Goal: Task Accomplishment & Management: Manage account settings

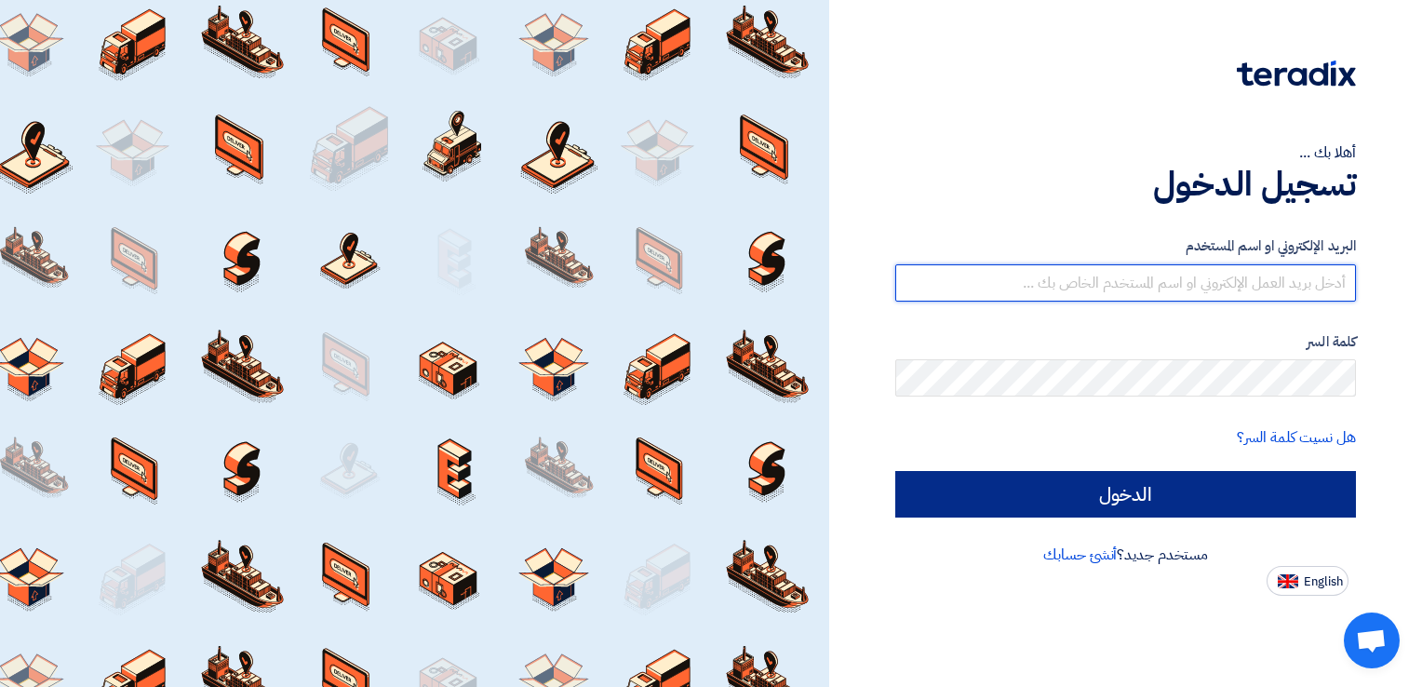
type input "[EMAIL_ADDRESS][DOMAIN_NAME]"
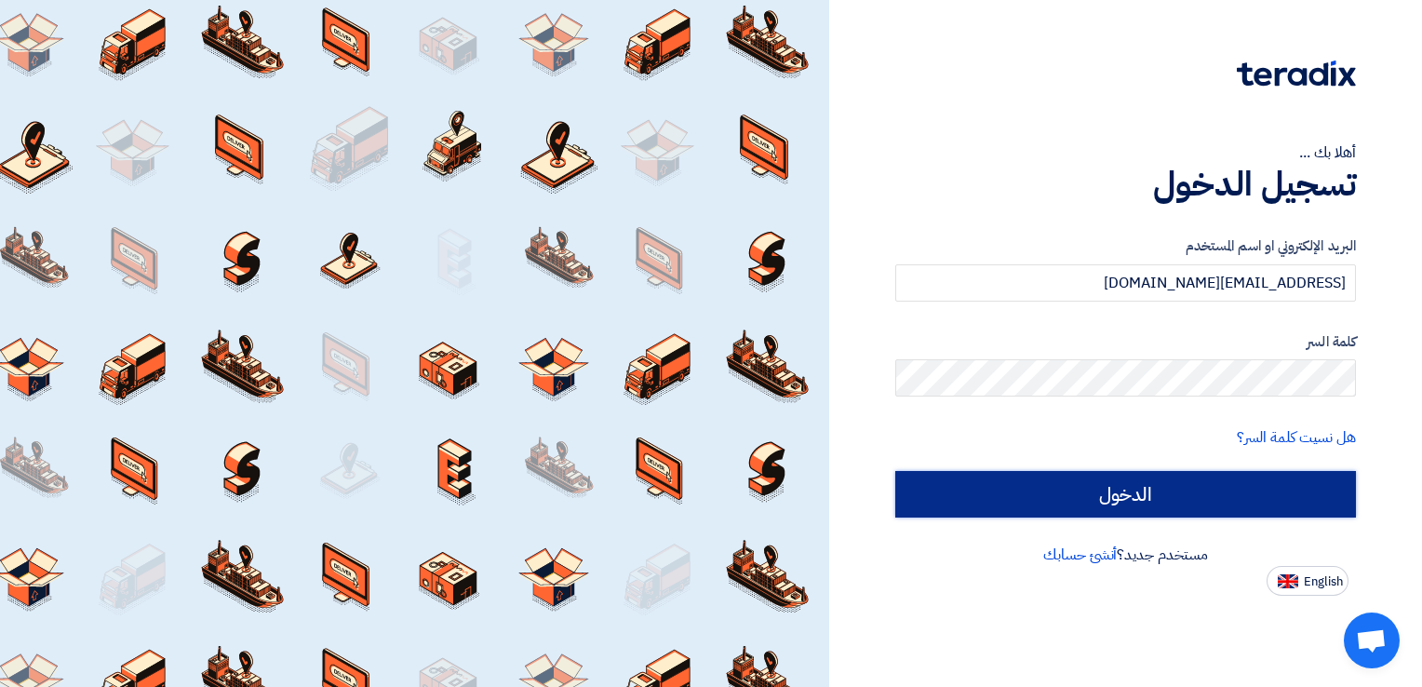
click at [1154, 492] on input "الدخول" at bounding box center [1126, 494] width 461 height 47
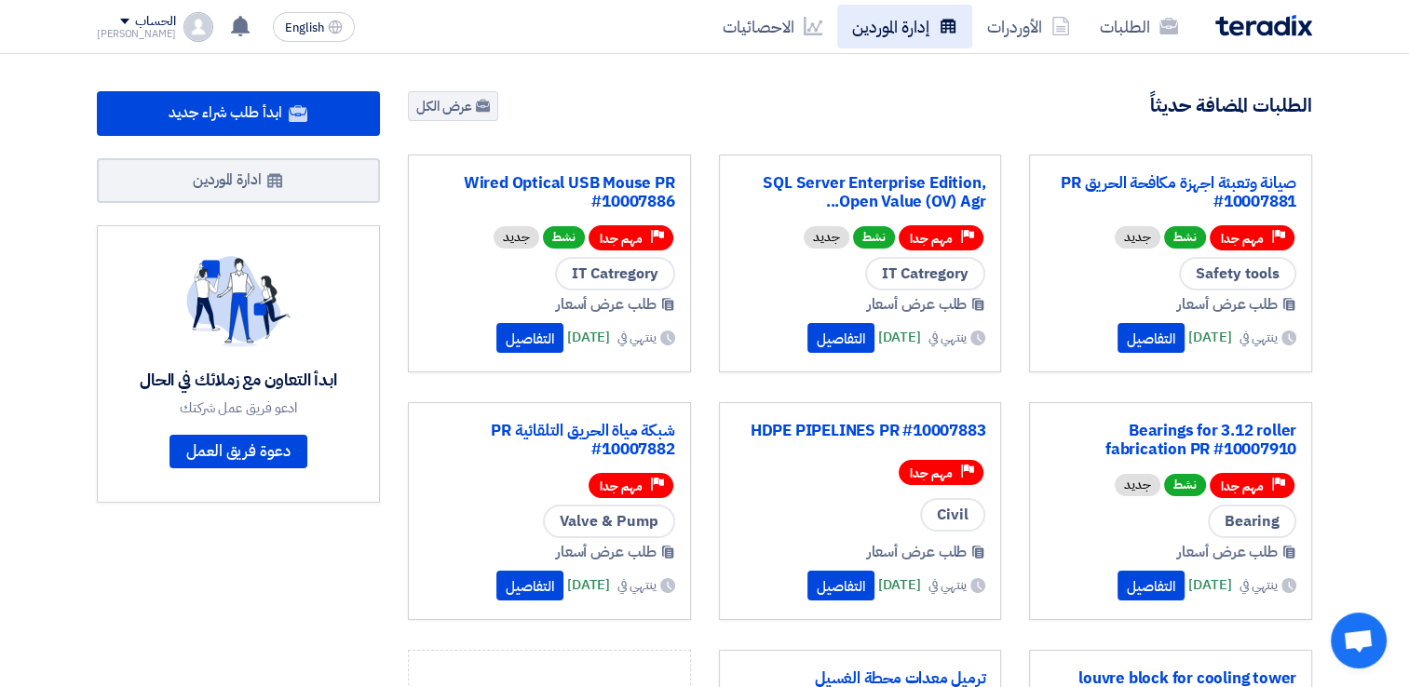
click at [921, 27] on link "إدارة الموردين" at bounding box center [904, 27] width 135 height 44
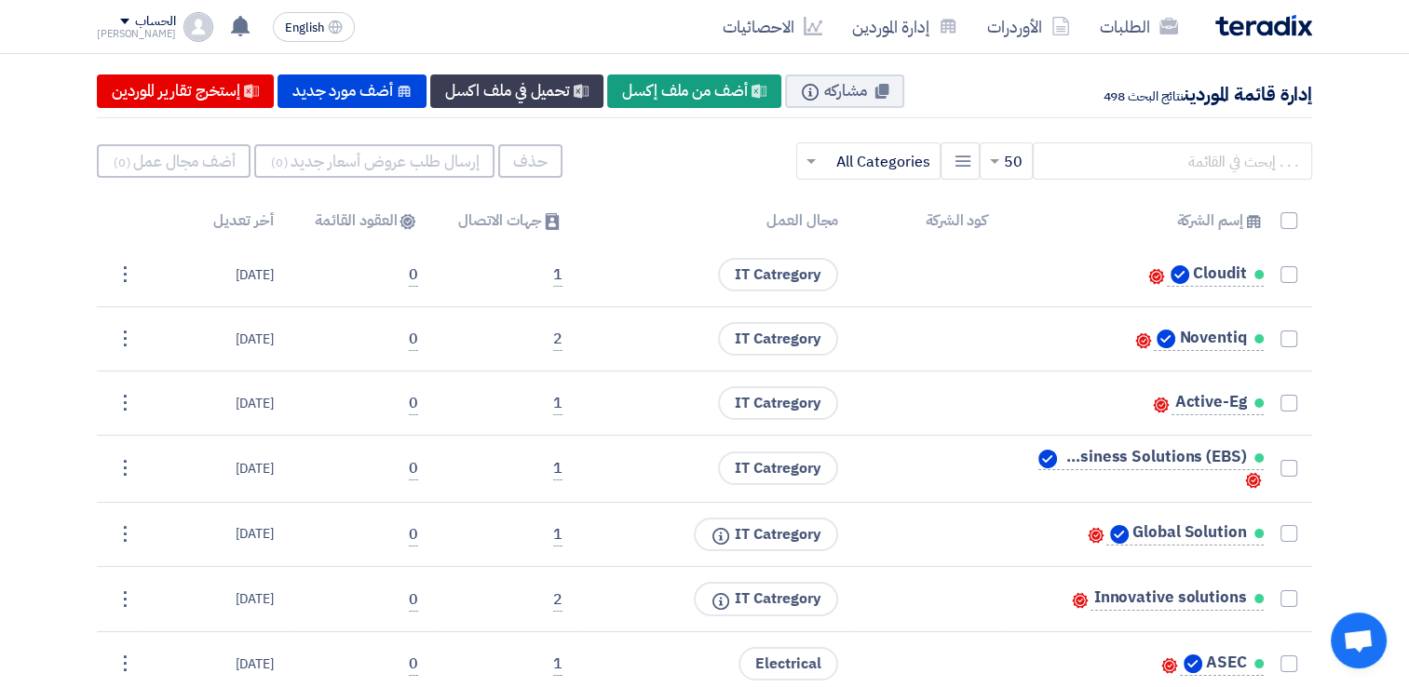
scroll to position [59, 0]
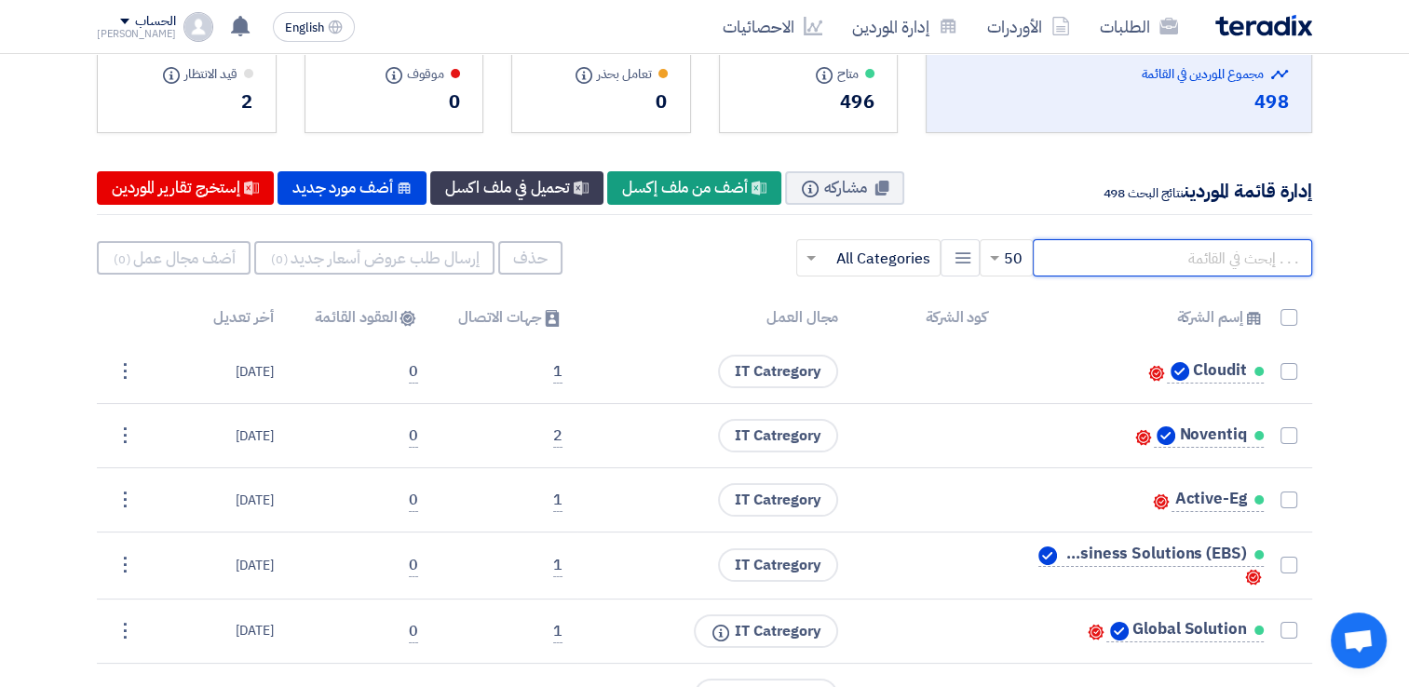
click at [1210, 260] on input "text" at bounding box center [1171, 257] width 279 height 37
type input "go"
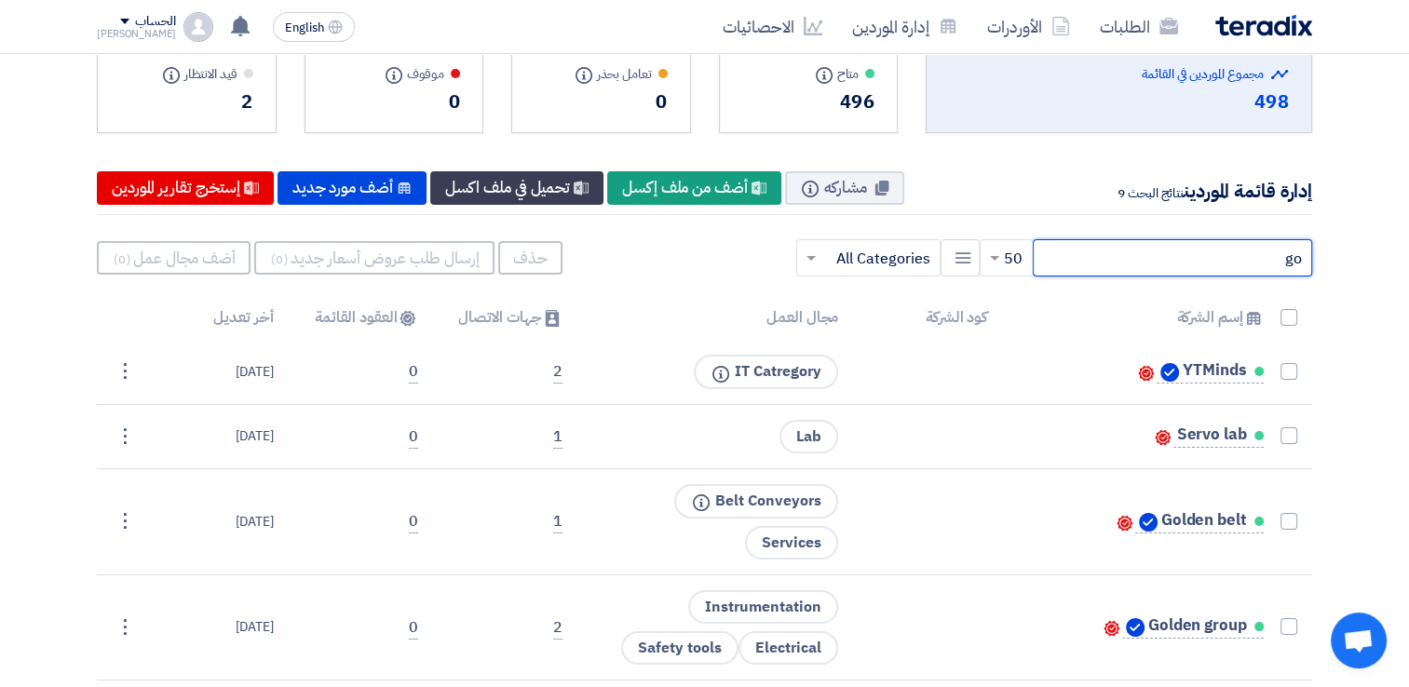
scroll to position [659, 0]
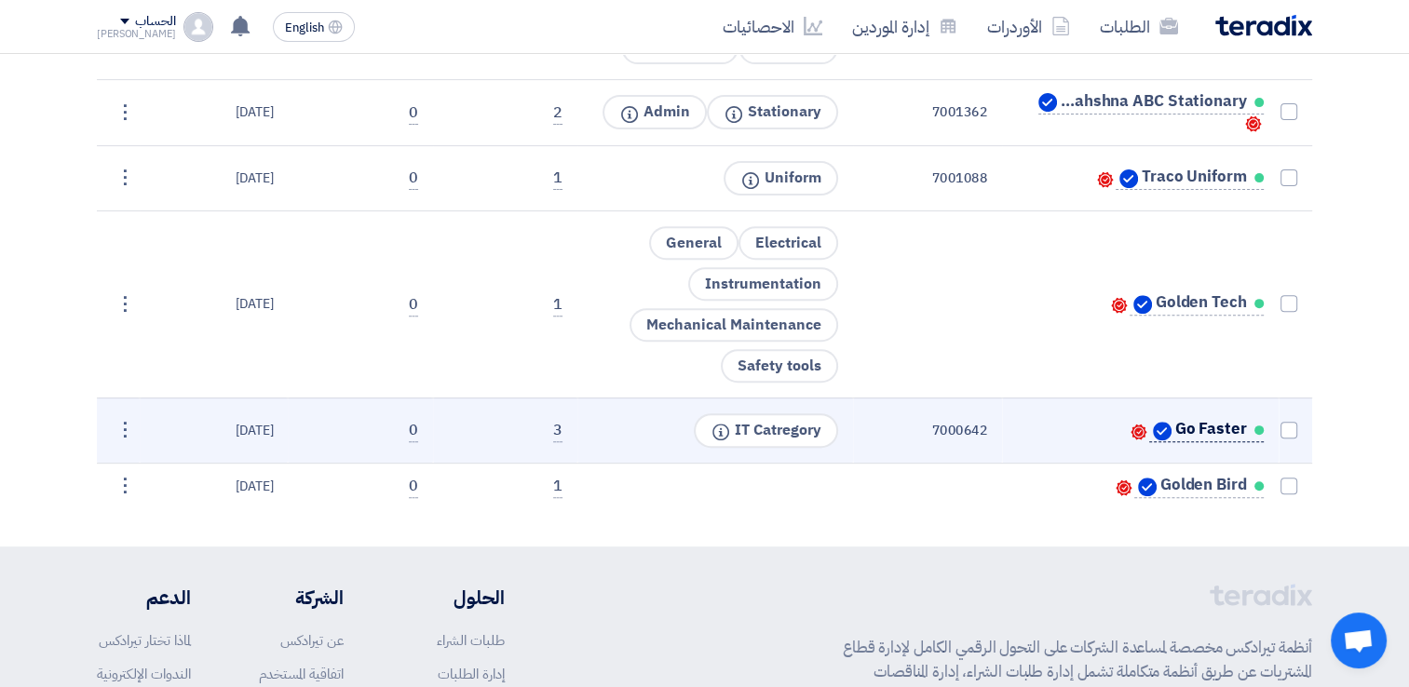
click at [1177, 423] on span "Go Faster" at bounding box center [1210, 429] width 72 height 15
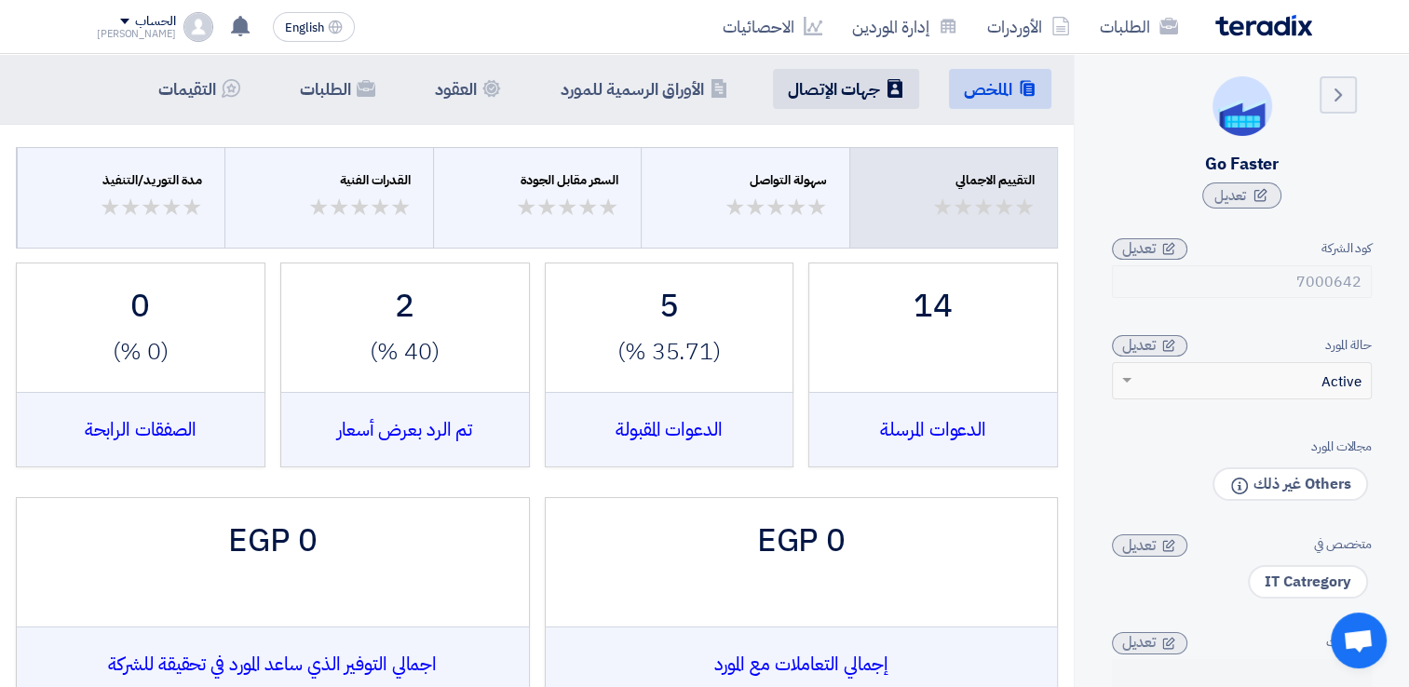
click at [816, 85] on h5 "جهات الإتصال" at bounding box center [834, 88] width 92 height 21
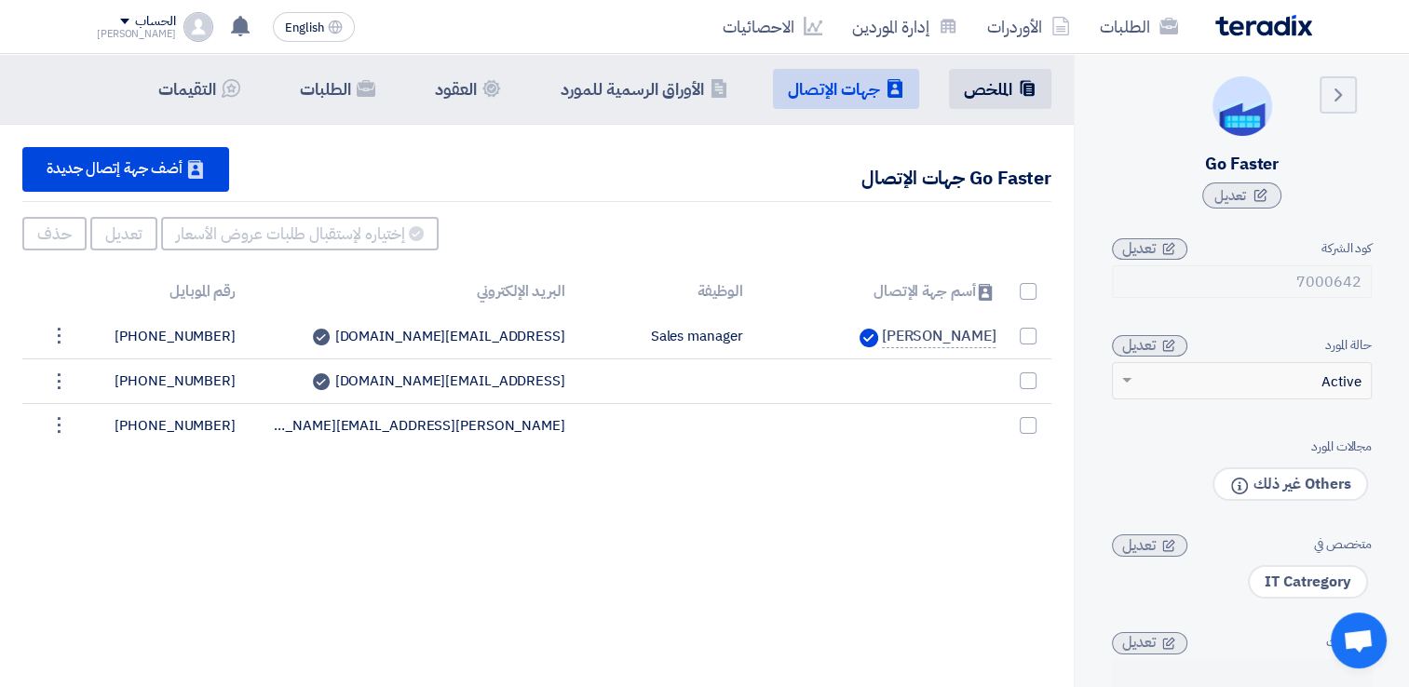
drag, startPoint x: 946, startPoint y: 88, endPoint x: 991, endPoint y: 91, distance: 44.8
click at [991, 91] on ul "Summary الملخص Contacts جهات الإتصال Company Officials الأوراق الرسمية للمورد C…" at bounding box center [597, 89] width 908 height 40
click at [991, 91] on h5 "الملخص" at bounding box center [988, 88] width 48 height 21
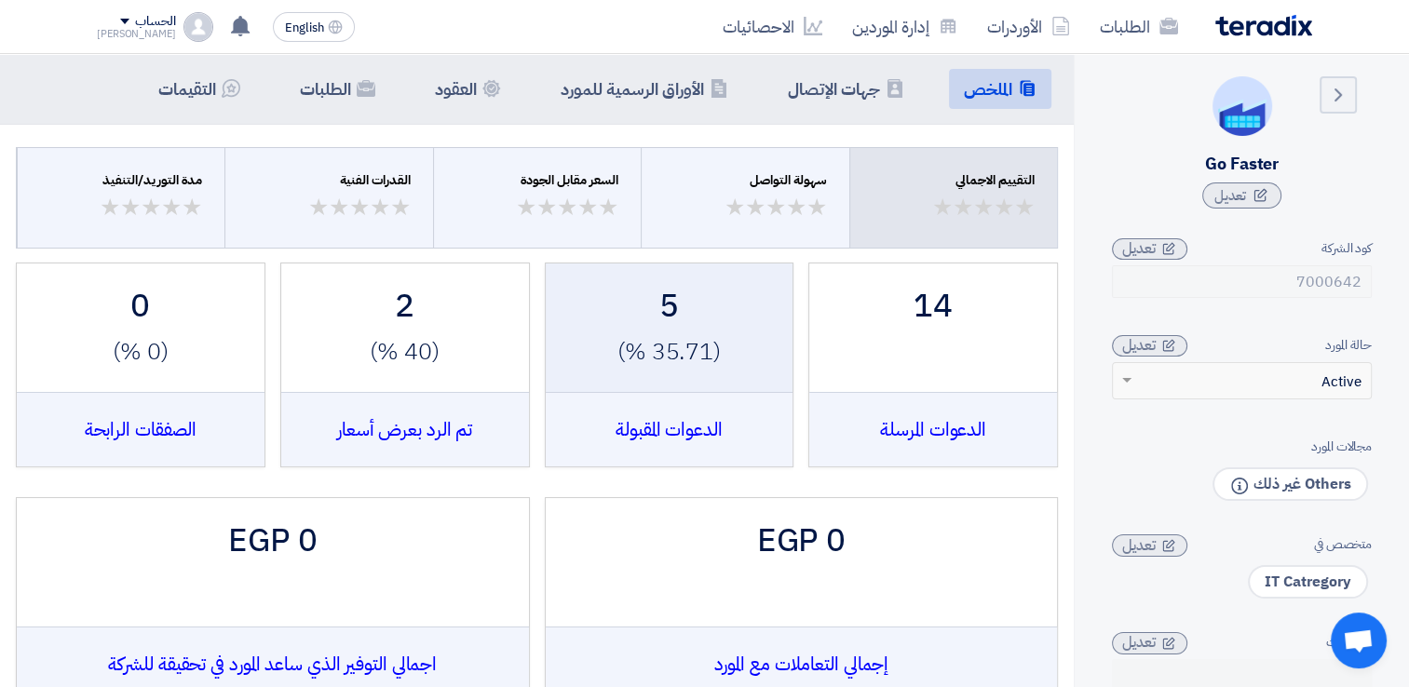
click at [693, 331] on div "5 (35.71 %) الدعوات المقبولة" at bounding box center [669, 346] width 210 height 128
click at [665, 411] on div "الدعوات المقبولة" at bounding box center [670, 429] width 248 height 74
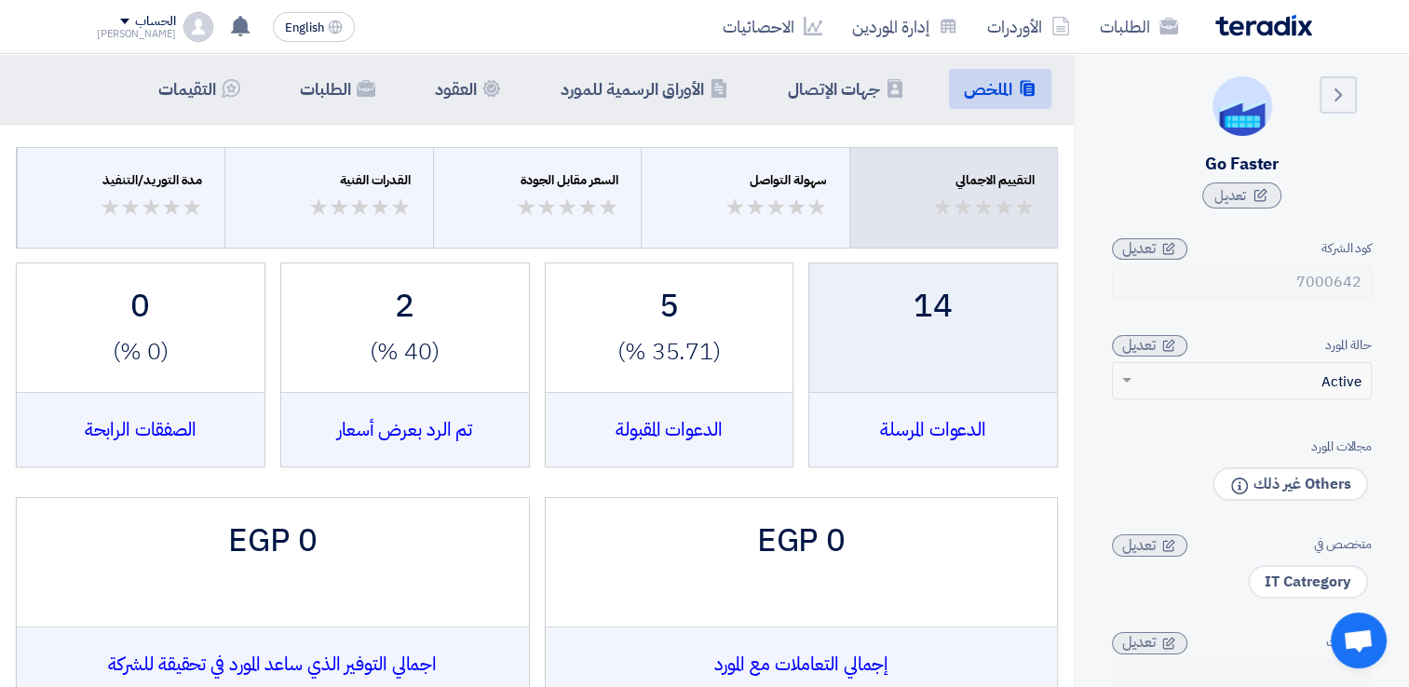
click at [887, 311] on div "14" at bounding box center [933, 306] width 210 height 49
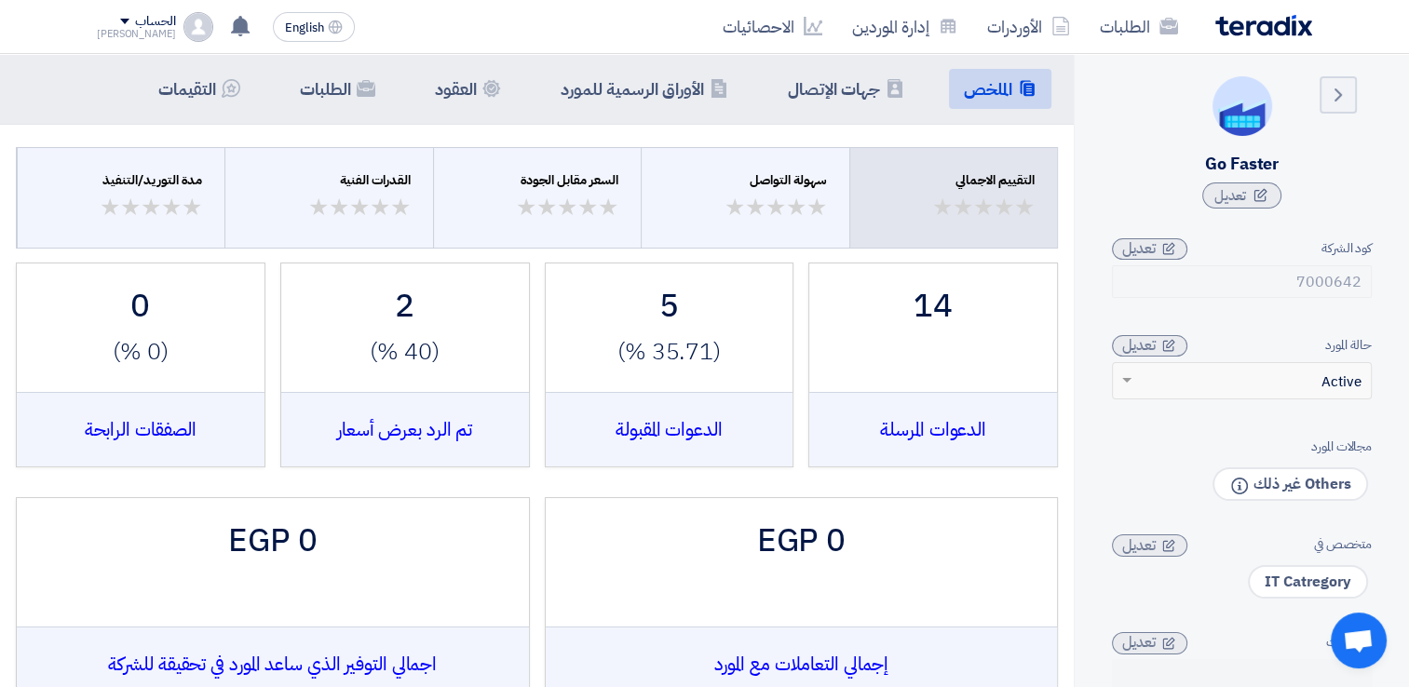
click at [1382, 263] on aside "Back Go Faster تعديل كود الشركة 7000642 تعديل حالة المورد × Active تعديل مجالات…" at bounding box center [1240, 420] width 335 height 733
click at [864, 81] on h5 "جهات الإتصال" at bounding box center [834, 88] width 92 height 21
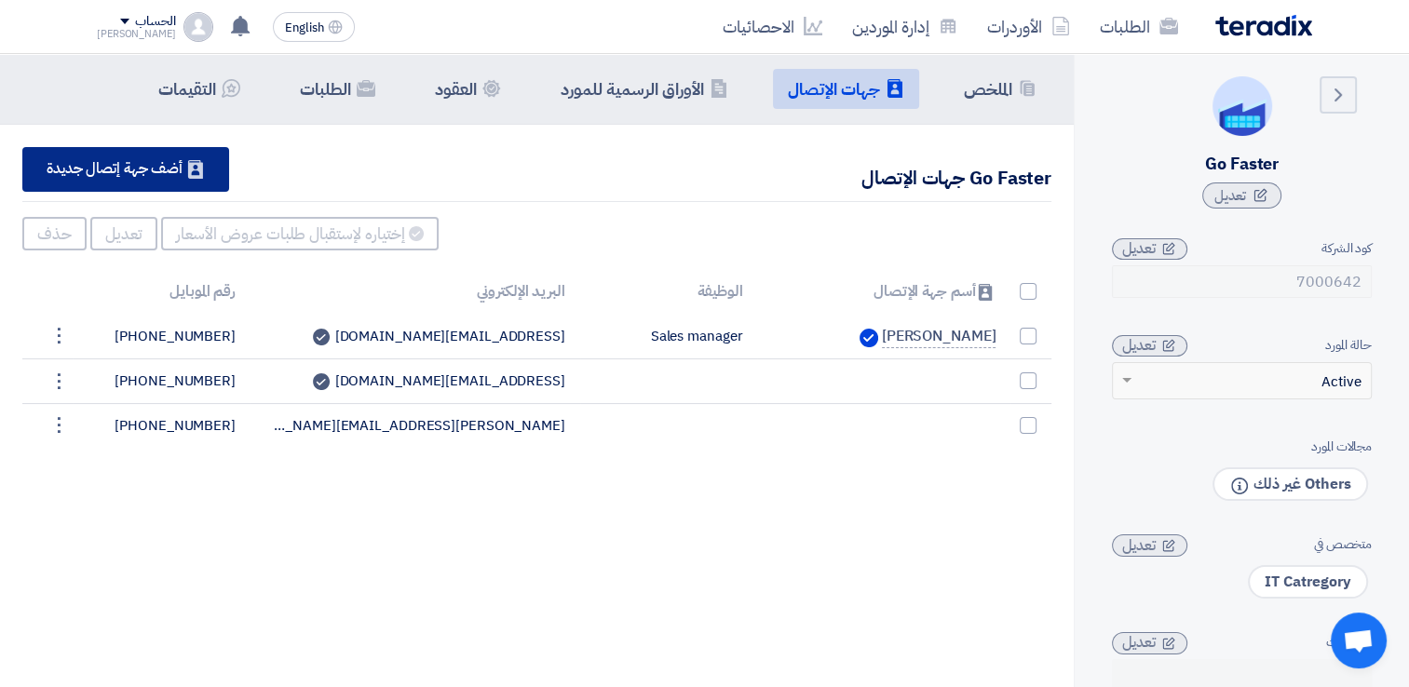
click at [177, 177] on div "Contacts أضف جهة إتصال جديدة" at bounding box center [125, 169] width 207 height 45
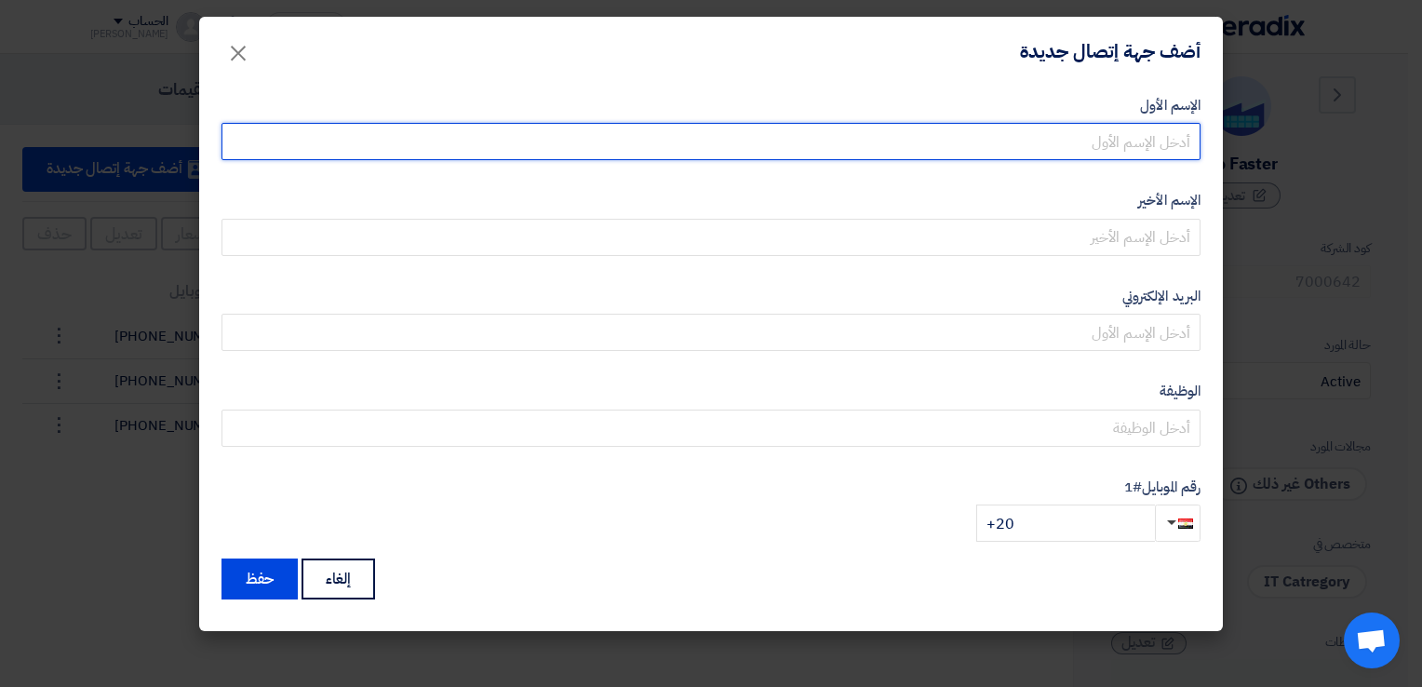
click at [429, 143] on input "text" at bounding box center [711, 141] width 979 height 37
type input "Hadeer"
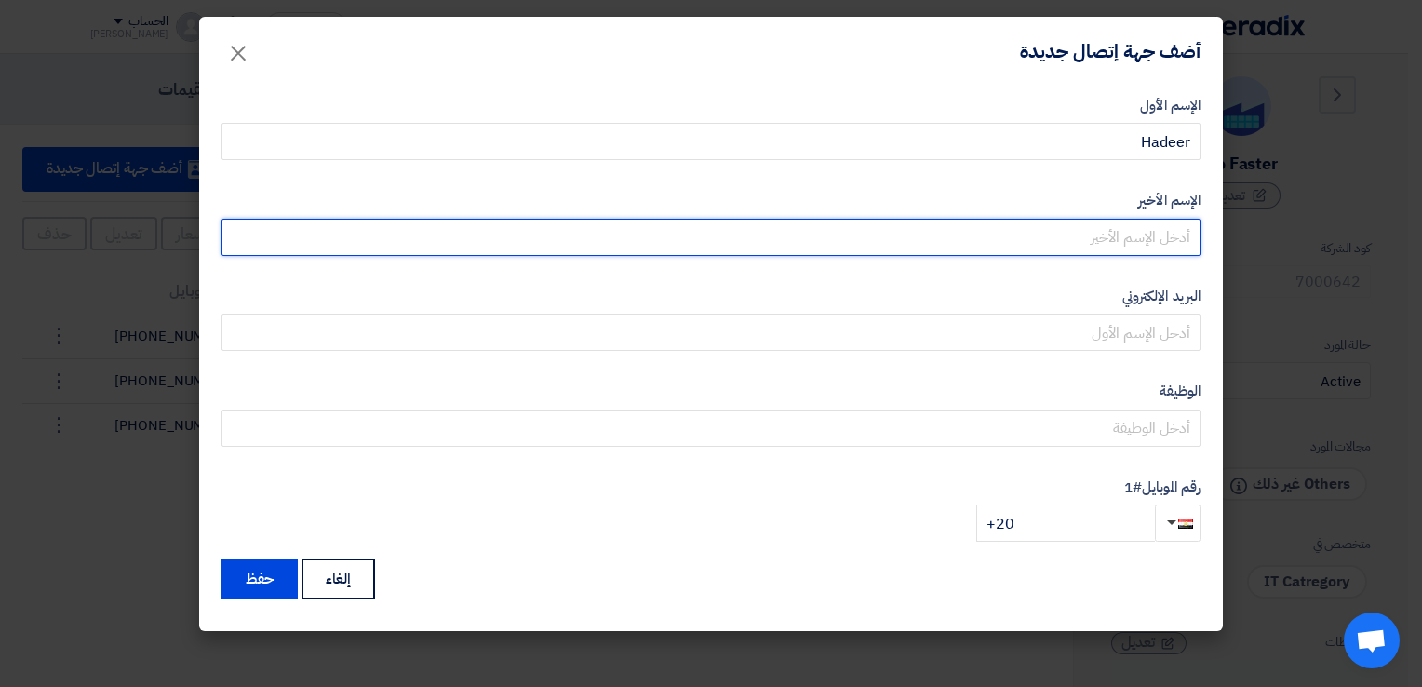
click at [894, 254] on input "text" at bounding box center [711, 237] width 979 height 37
type input "[PERSON_NAME]"
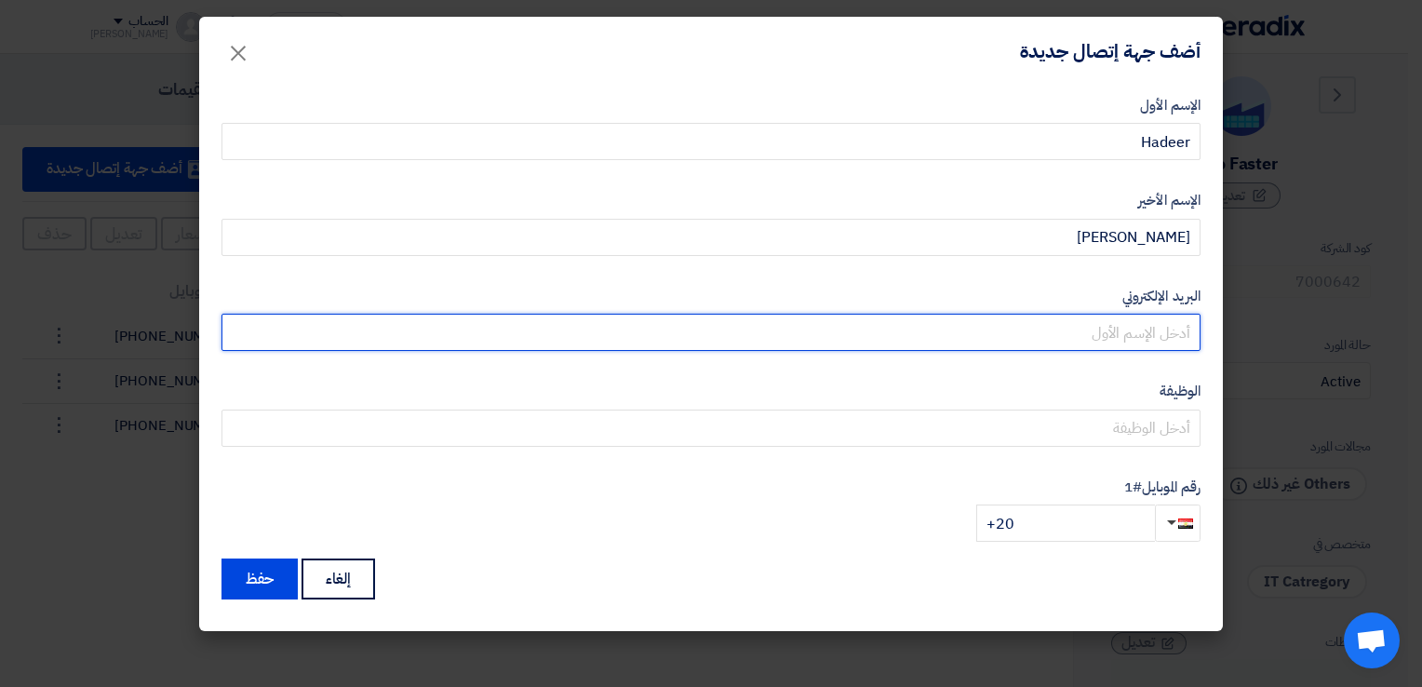
click at [1111, 339] on input "email" at bounding box center [711, 332] width 979 height 37
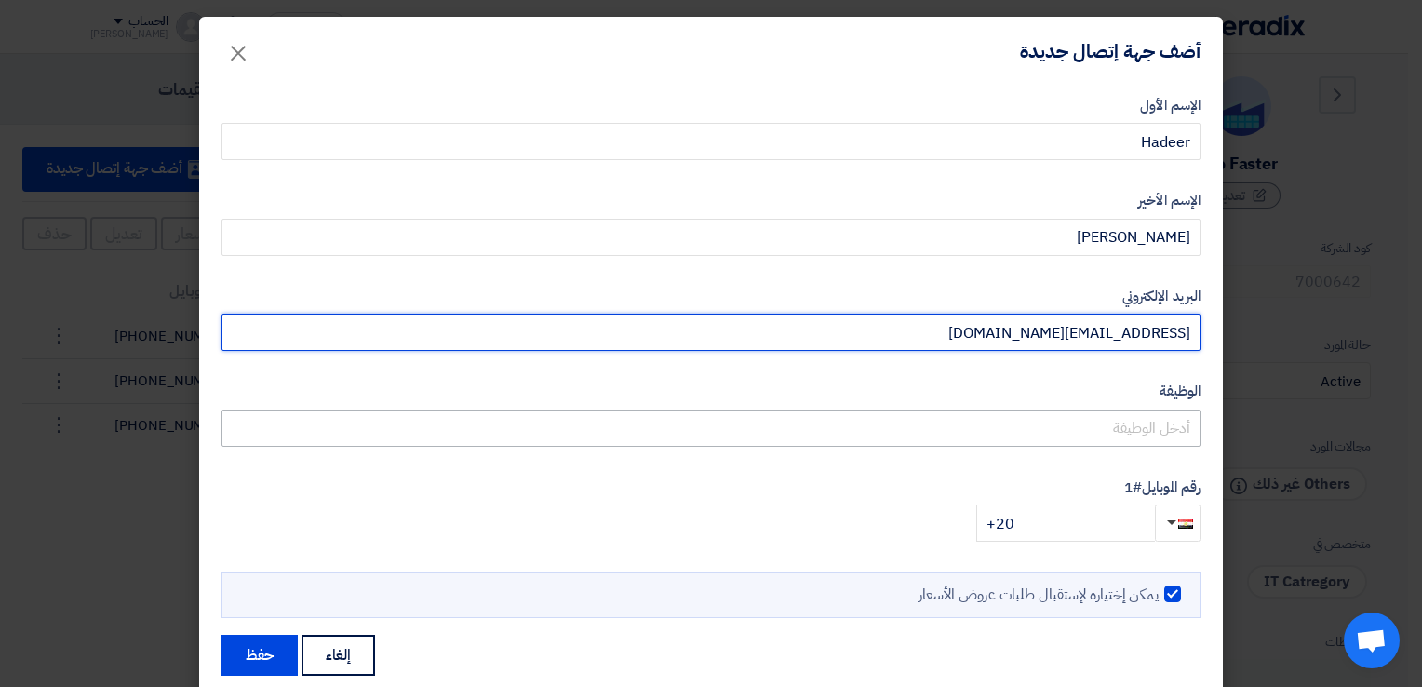
type input "[EMAIL_ADDRESS][DOMAIN_NAME]"
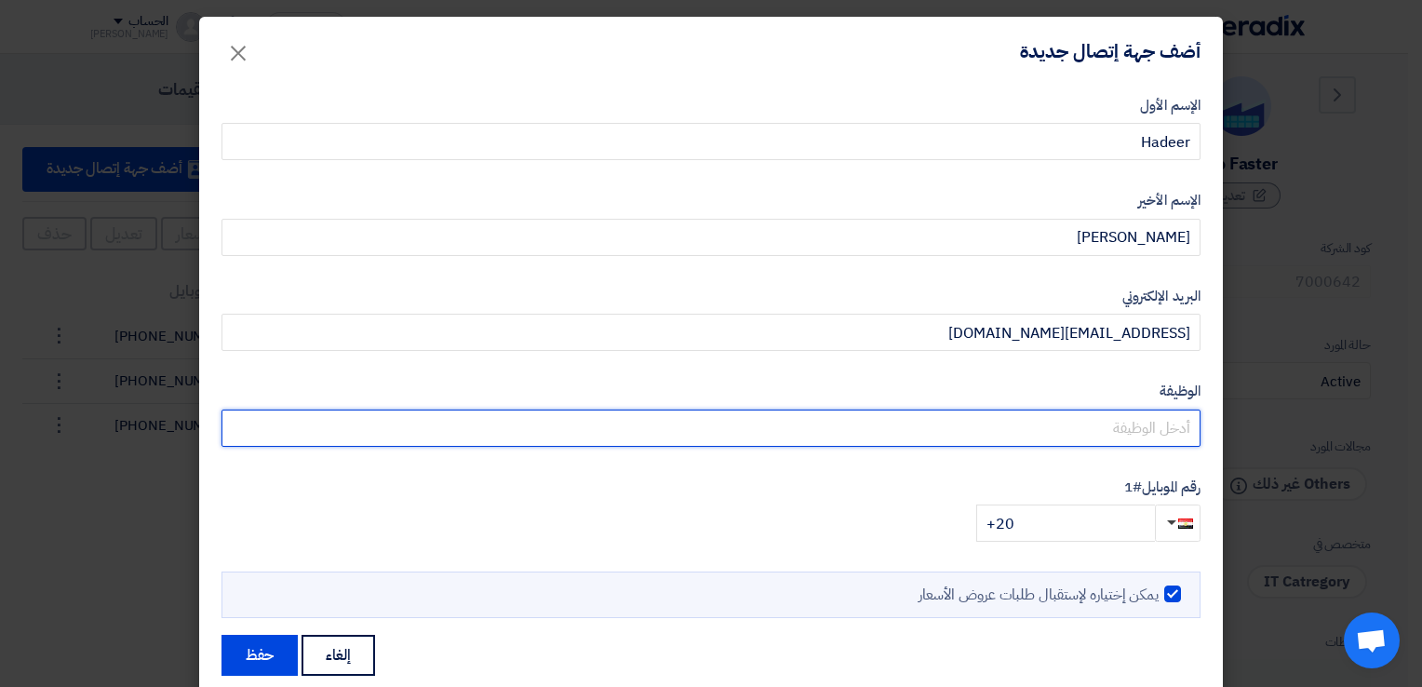
click at [1106, 430] on input "text" at bounding box center [711, 428] width 979 height 37
type input "Sales Account Manager"
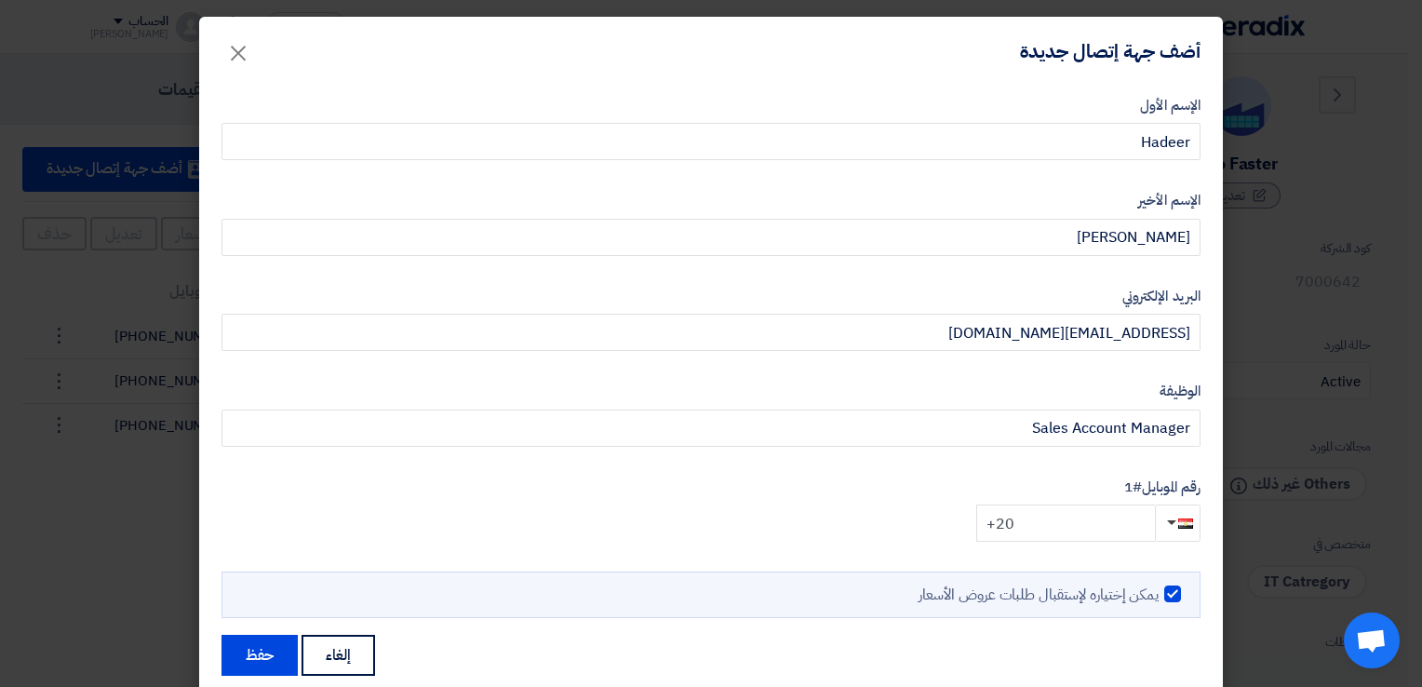
click at [1061, 531] on input "+20" at bounding box center [1066, 523] width 179 height 37
type input "[PHONE_NUMBER]"
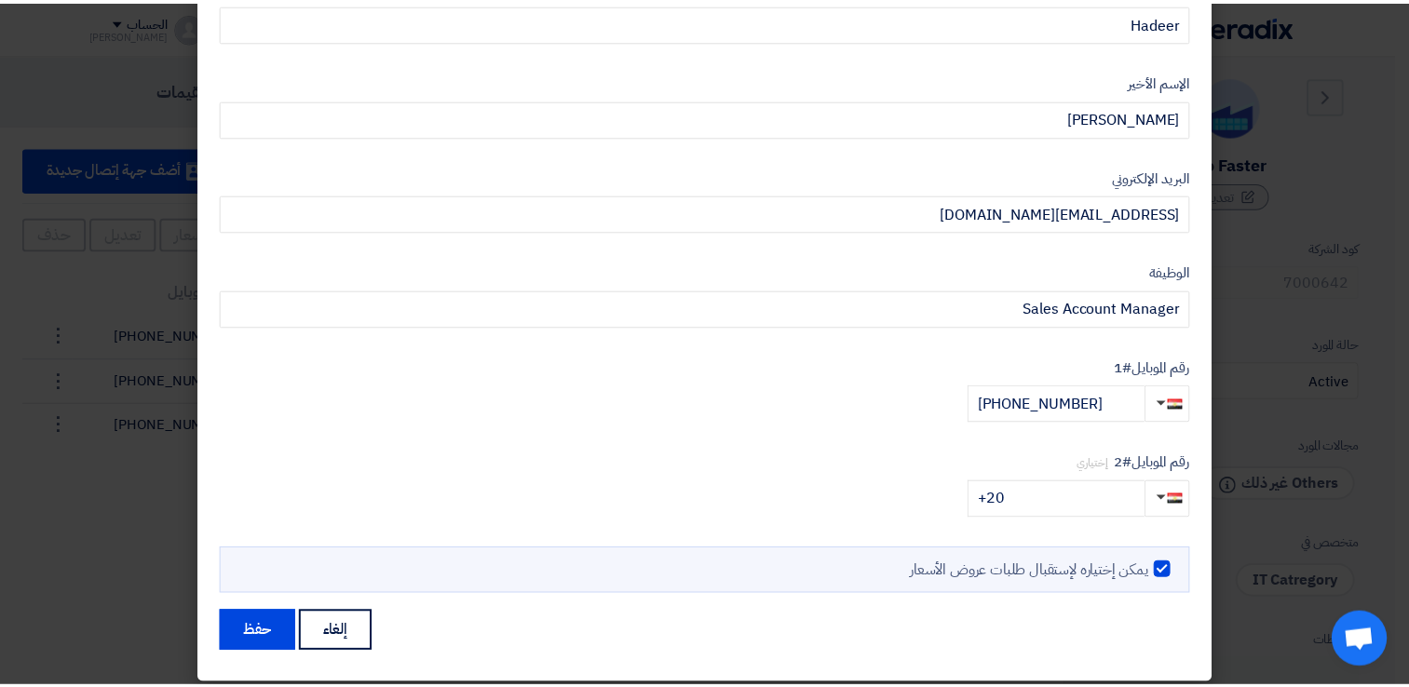
scroll to position [130, 0]
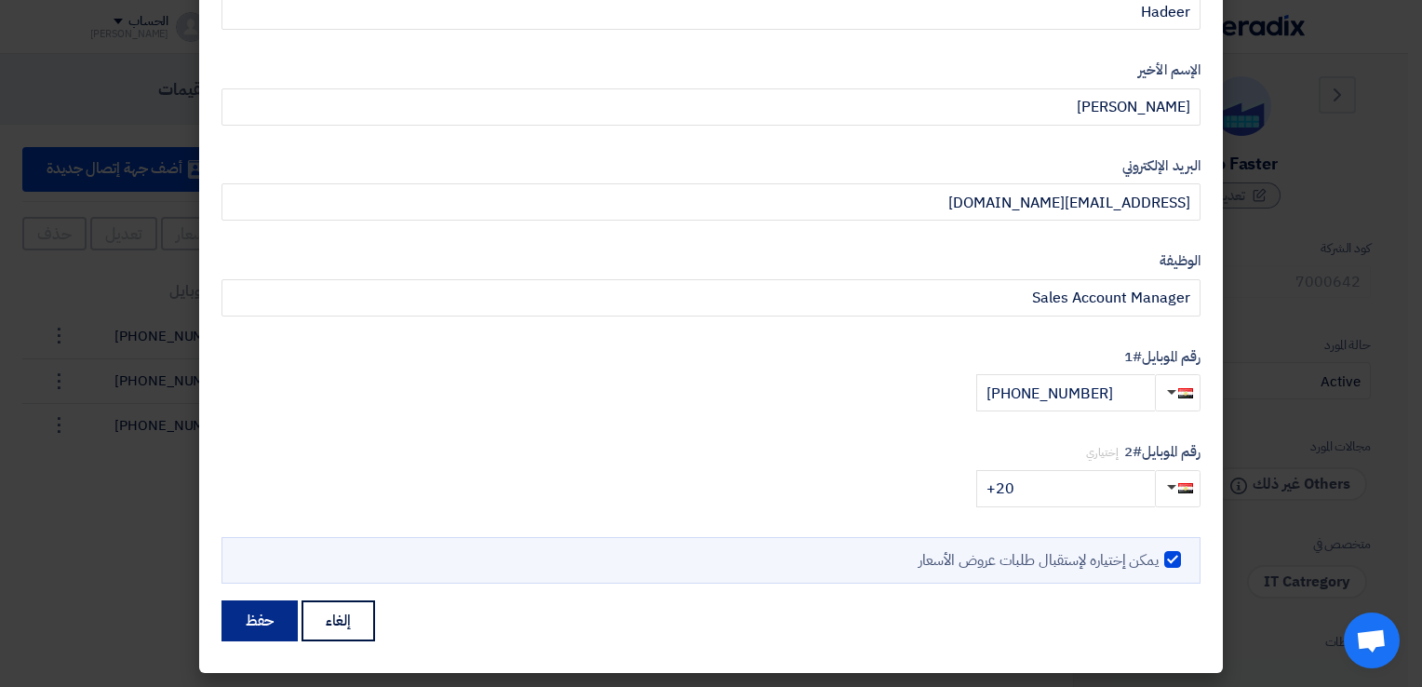
click at [255, 608] on button "حفظ" at bounding box center [260, 620] width 76 height 41
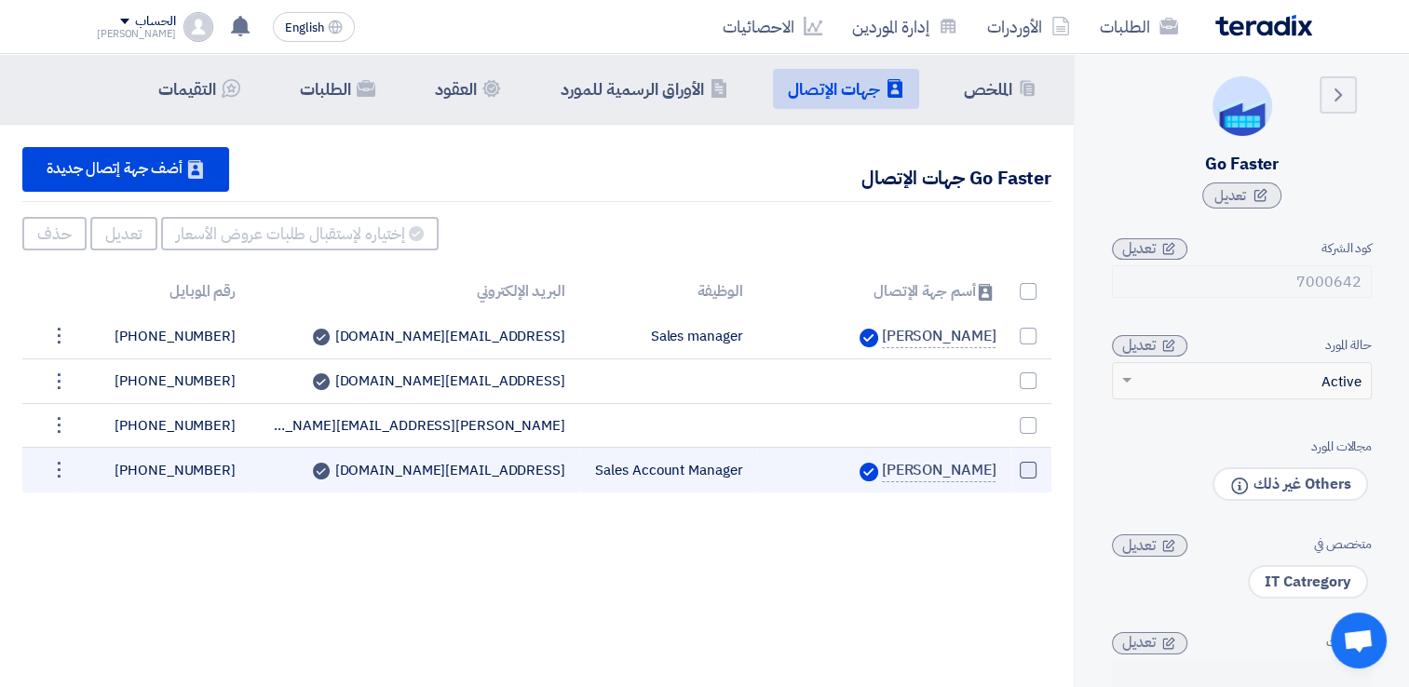
click at [1019, 471] on span at bounding box center [1027, 470] width 17 height 17
click at [1014, 471] on input "checkbox" at bounding box center [1008, 474] width 12 height 12
checkbox input "true"
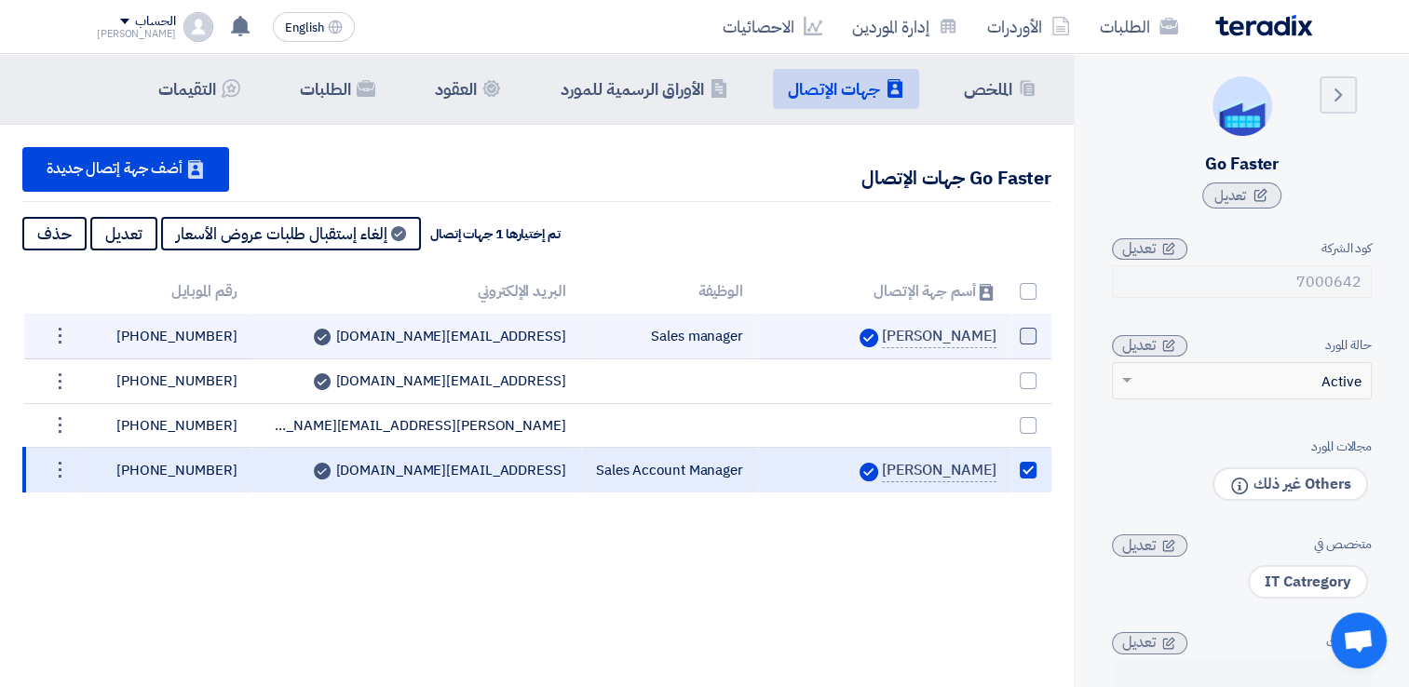
click at [1031, 330] on span at bounding box center [1027, 336] width 17 height 17
click at [1014, 334] on input "checkbox" at bounding box center [1008, 340] width 12 height 12
checkbox input "true"
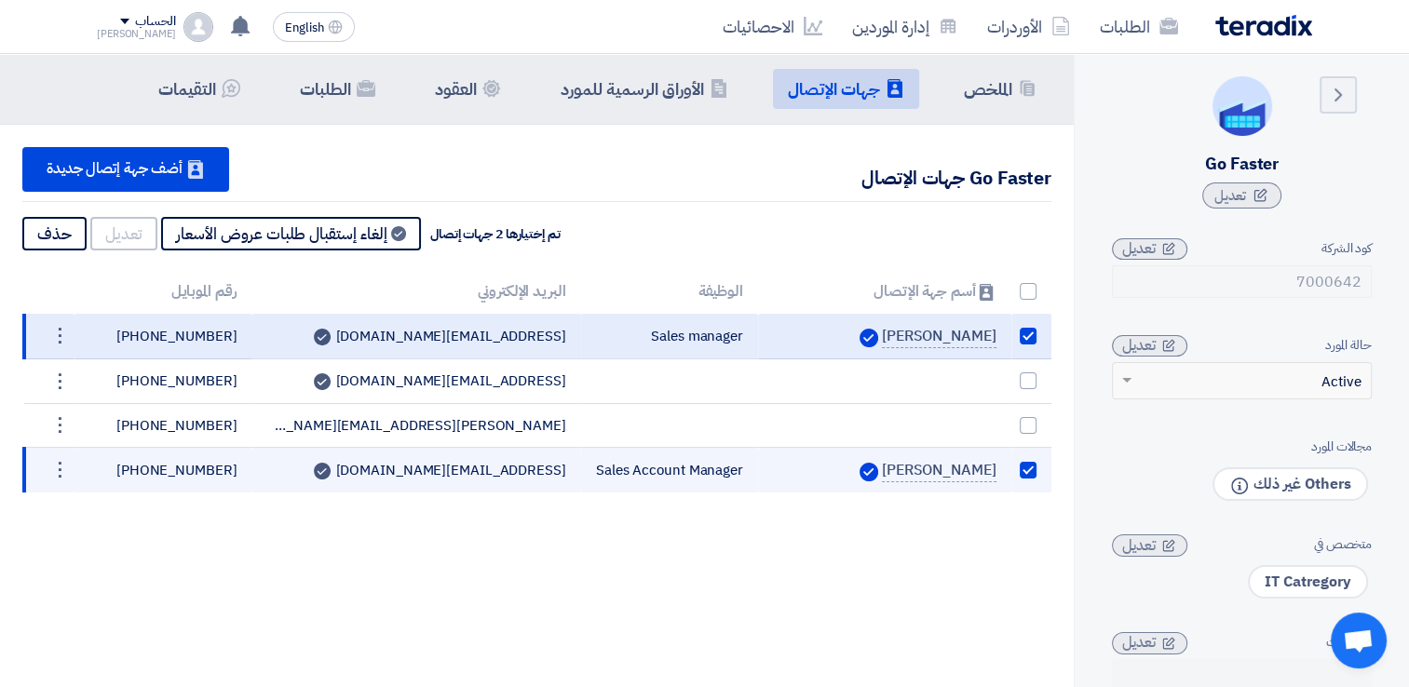
click at [1028, 465] on span at bounding box center [1027, 470] width 17 height 17
click at [1014, 468] on input "checkbox" at bounding box center [1008, 474] width 12 height 12
checkbox input "false"
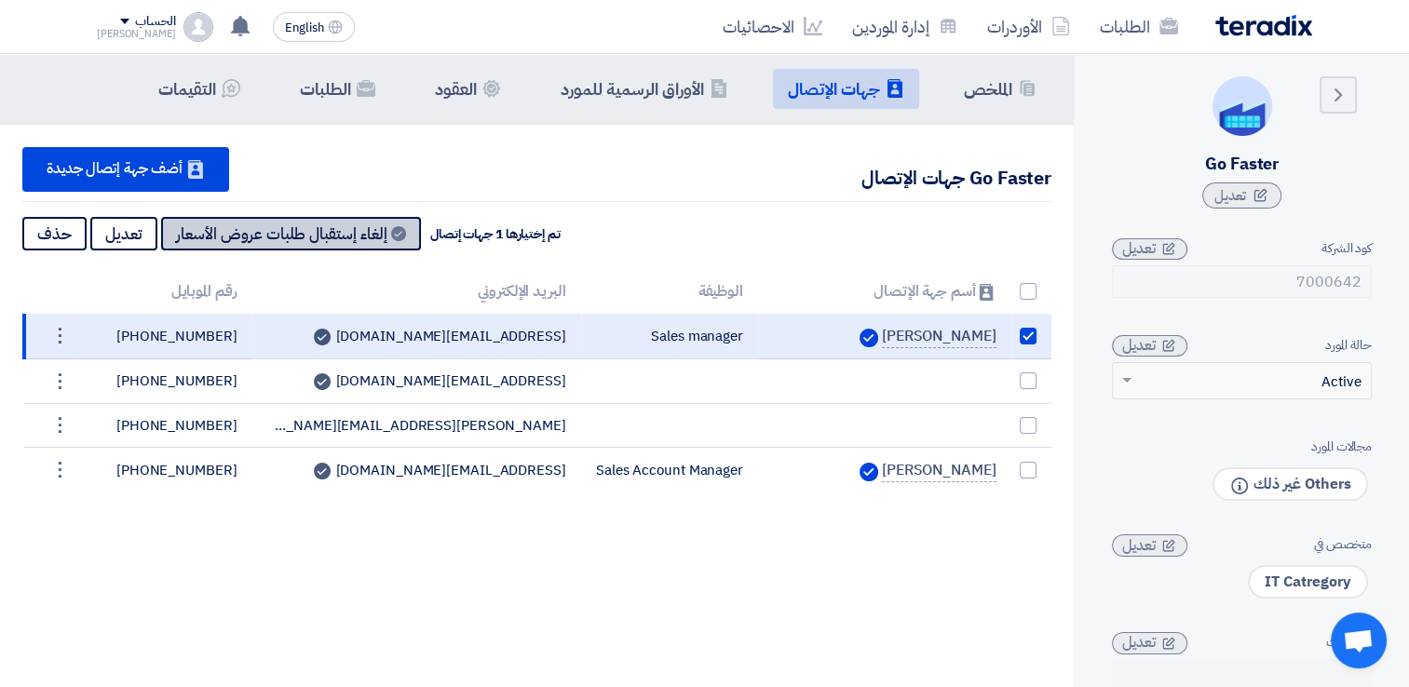
click at [346, 233] on button "Can Receive RFQ إلغاء إستقبال طلبات عروض الأسعار" at bounding box center [291, 234] width 260 height 34
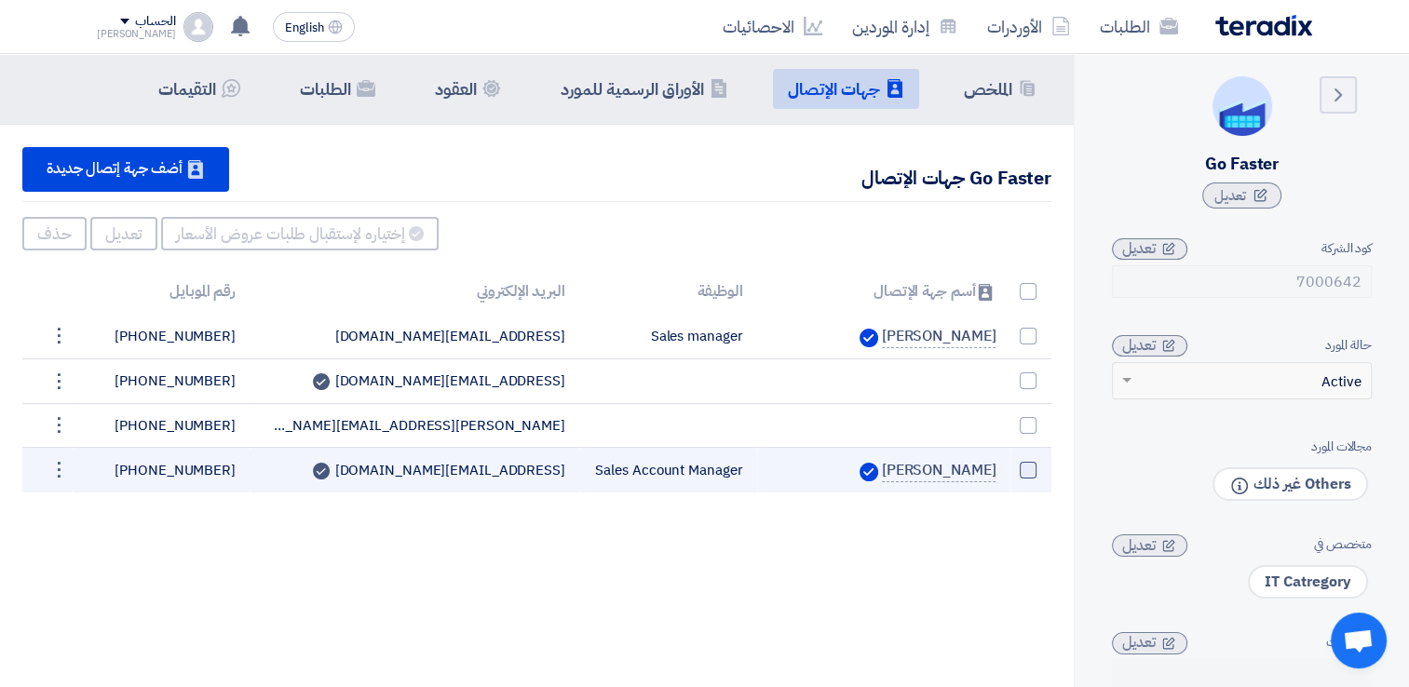
click at [1033, 476] on span at bounding box center [1027, 470] width 17 height 17
click at [1014, 476] on input "checkbox" at bounding box center [1008, 474] width 12 height 12
checkbox input "true"
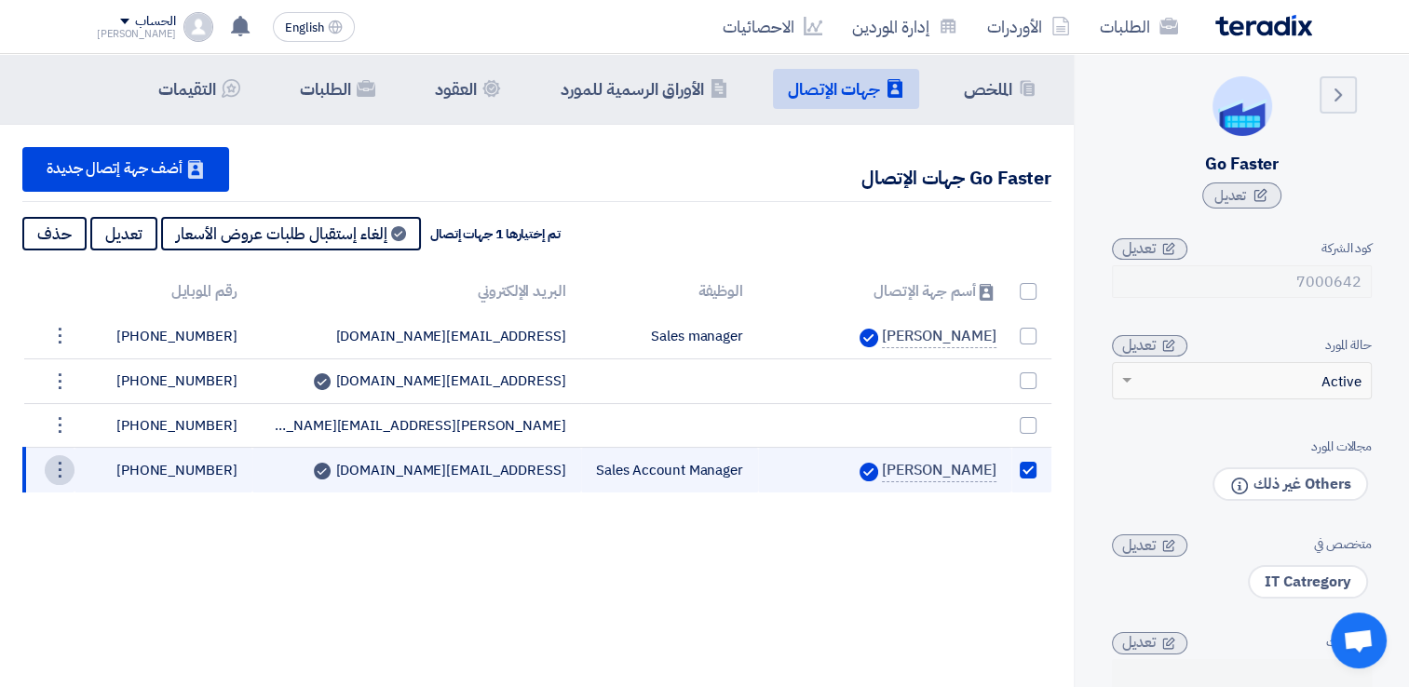
click at [56, 470] on div "⋮" at bounding box center [60, 470] width 30 height 30
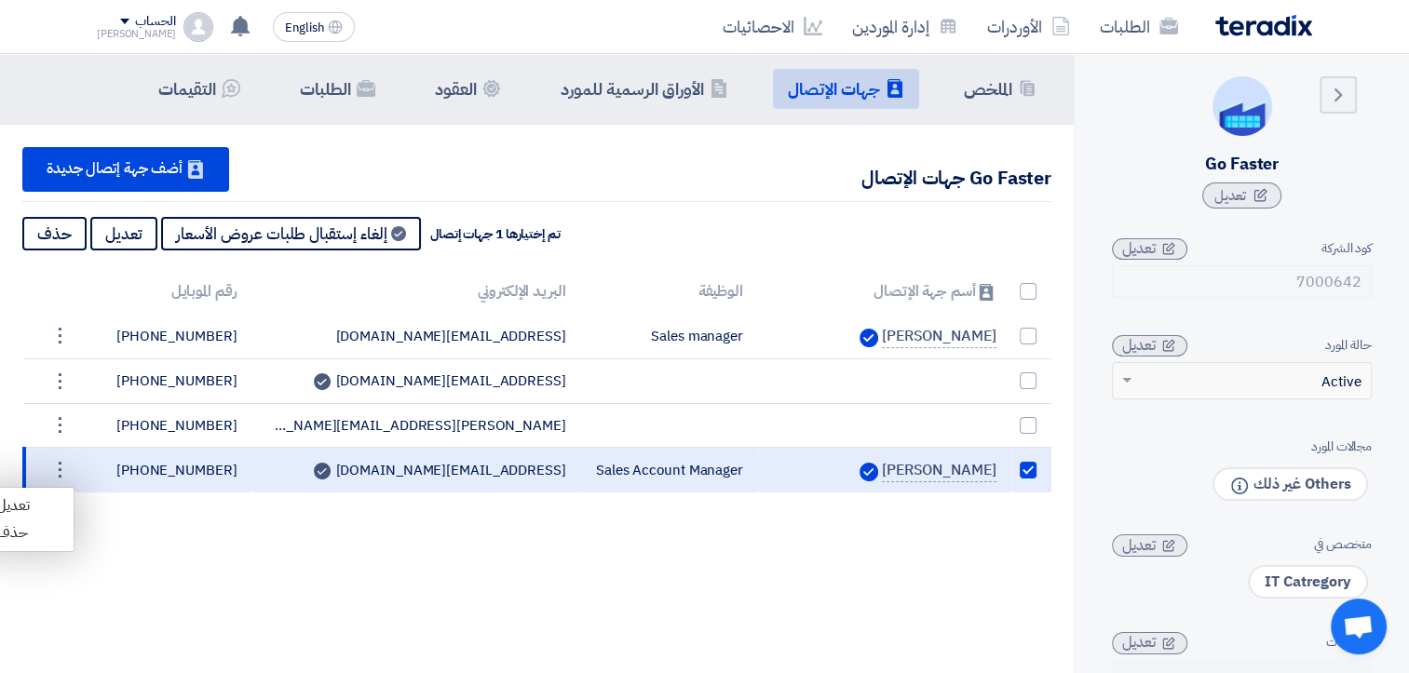
click at [177, 528] on div "Summary الملخص Contacts جهات الإتصال Company Officials الأوراق الرسمية للمورد C…" at bounding box center [536, 390] width 1073 height 673
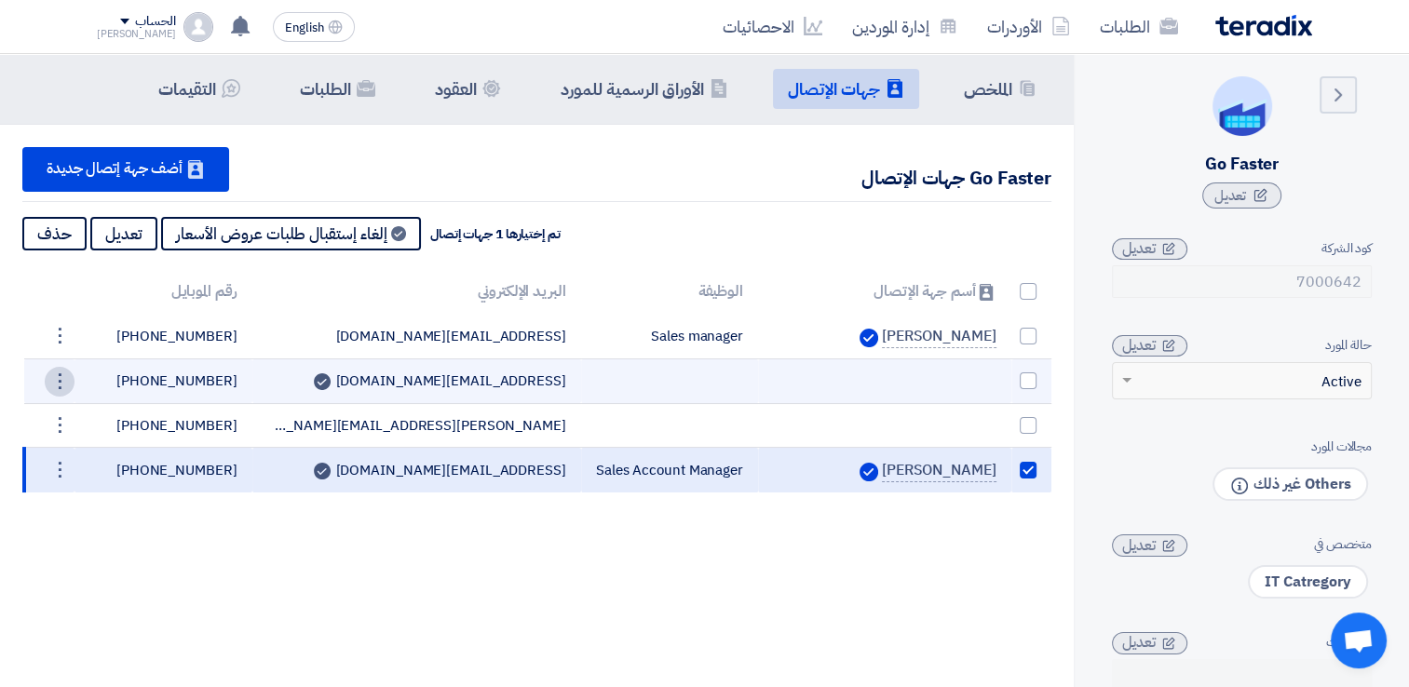
click at [52, 371] on div "⋮" at bounding box center [60, 382] width 30 height 30
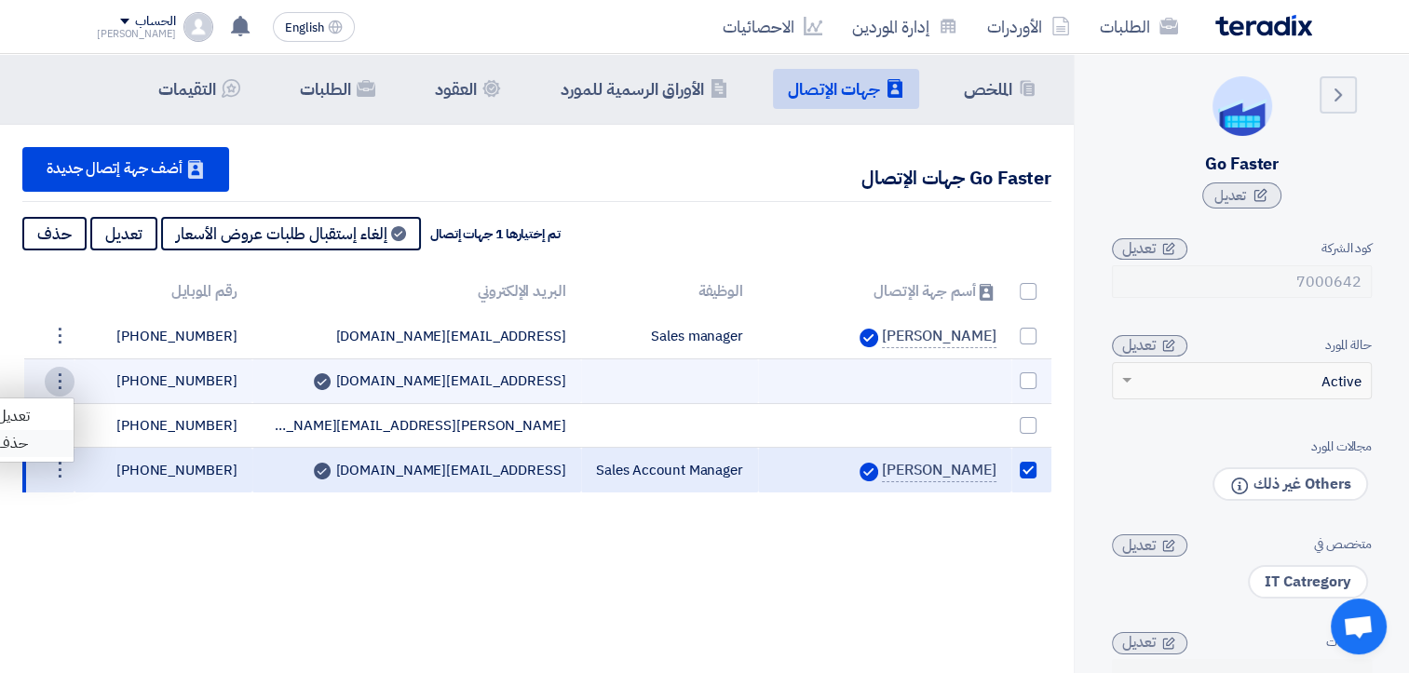
click at [36, 441] on link "حذف" at bounding box center [27, 443] width 91 height 27
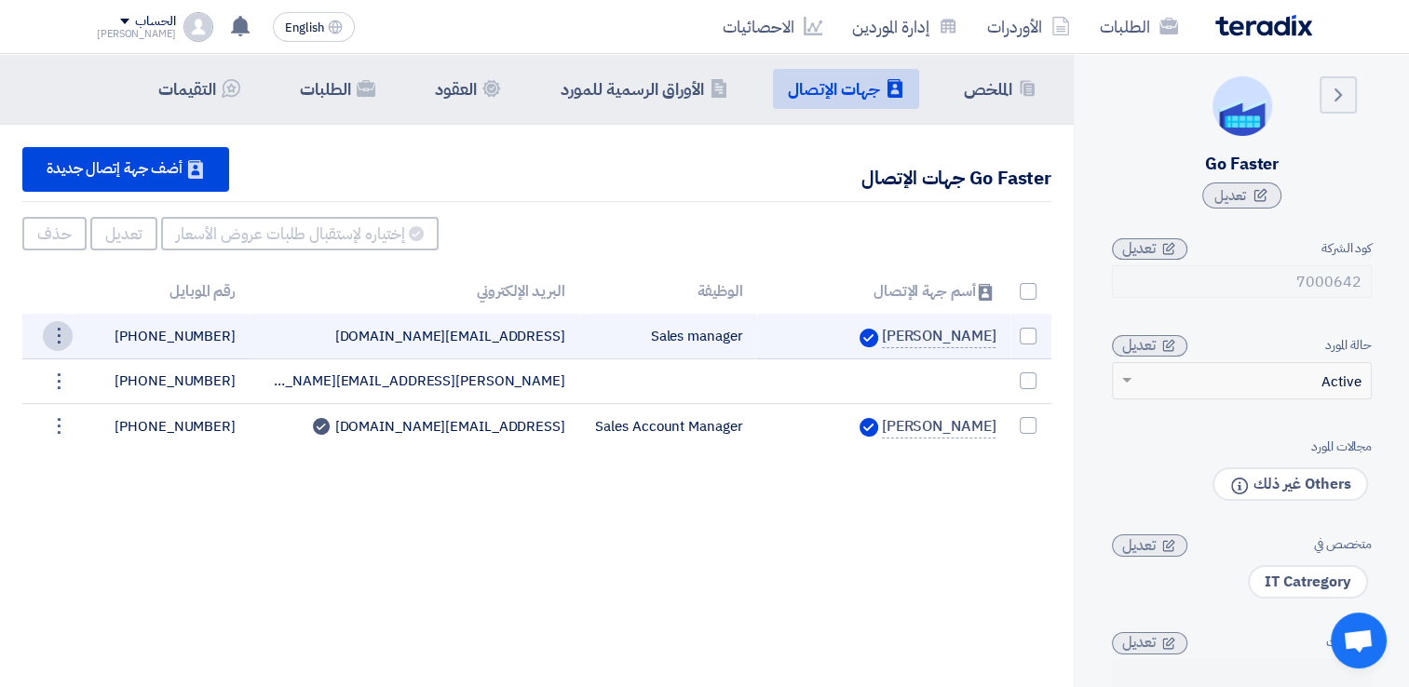
click at [47, 339] on div "⋮" at bounding box center [58, 336] width 30 height 30
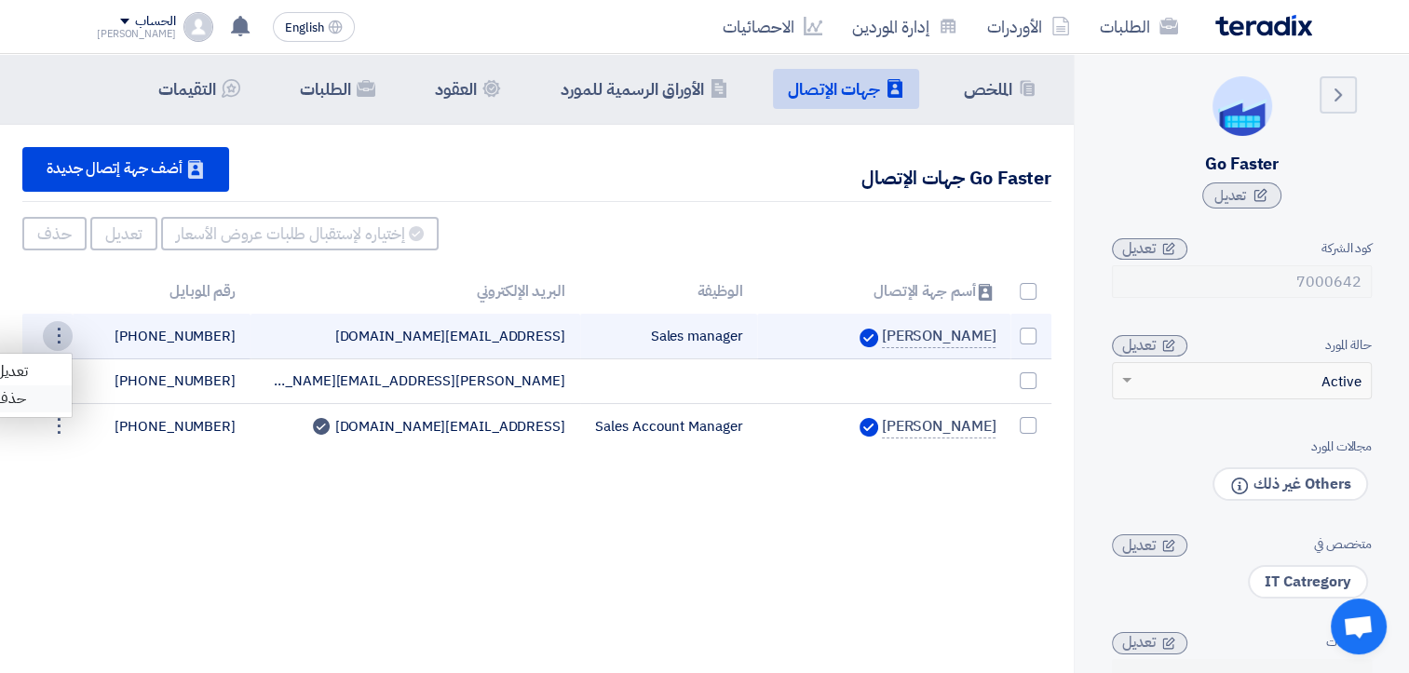
click at [40, 407] on link "حذف" at bounding box center [25, 398] width 91 height 27
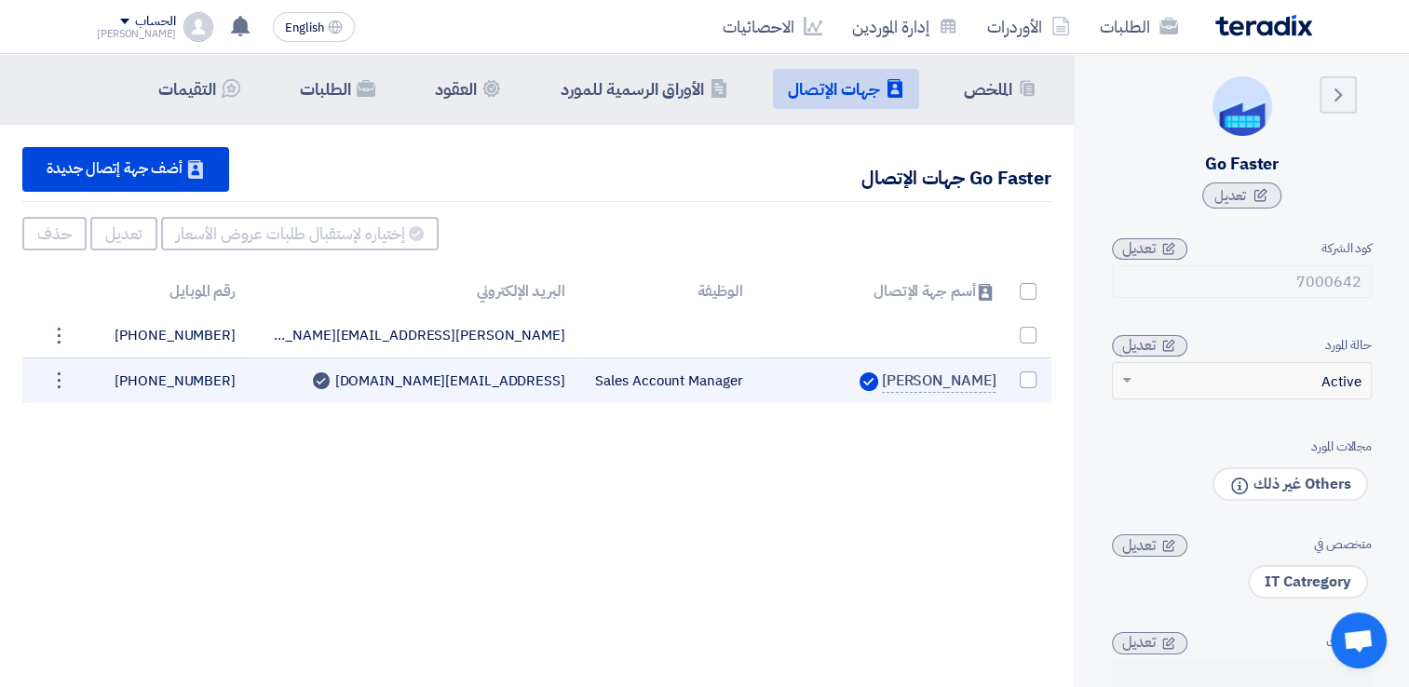
click at [1037, 384] on td at bounding box center [1030, 380] width 41 height 46
click at [1031, 382] on span at bounding box center [1027, 379] width 17 height 17
click at [1014, 382] on input "checkbox" at bounding box center [1008, 384] width 12 height 12
checkbox input "true"
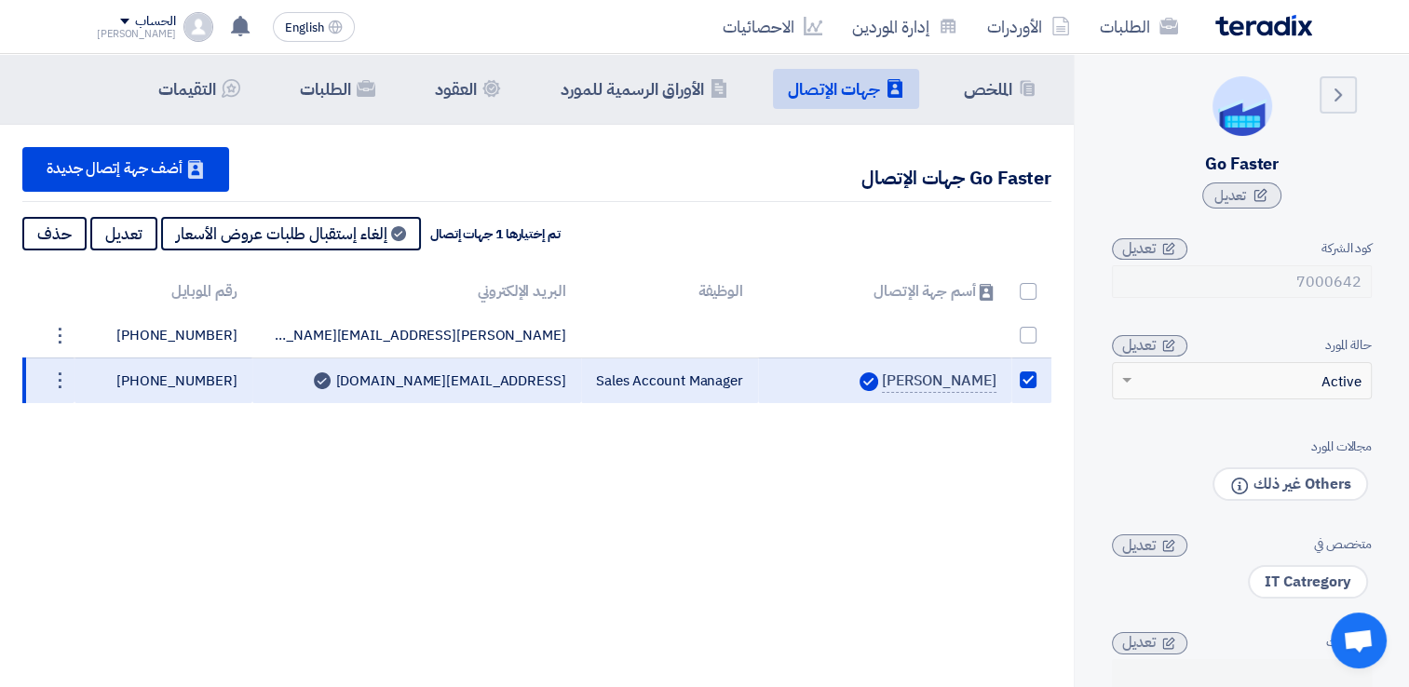
click at [886, 471] on div "Summary الملخص Contacts جهات الإتصال Company Officials الأوراق الرسمية للمورد C…" at bounding box center [536, 397] width 1073 height 687
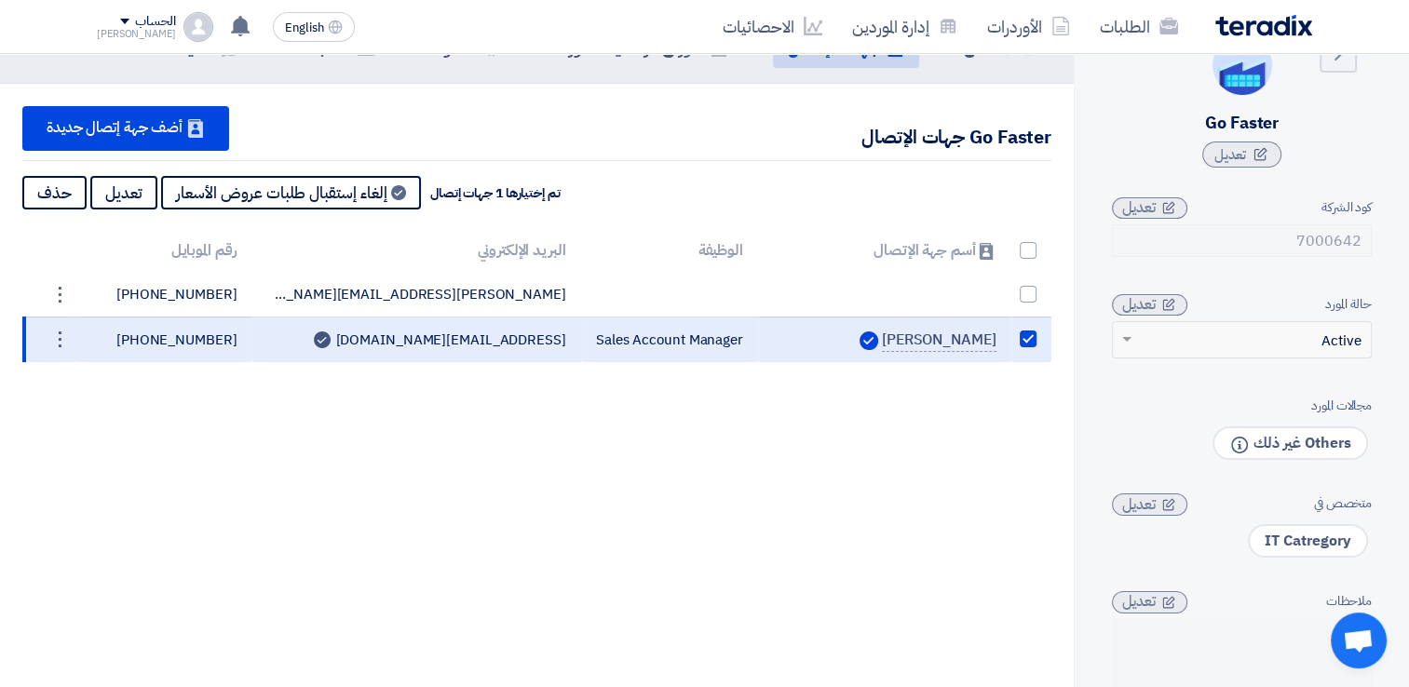
scroll to position [0, 0]
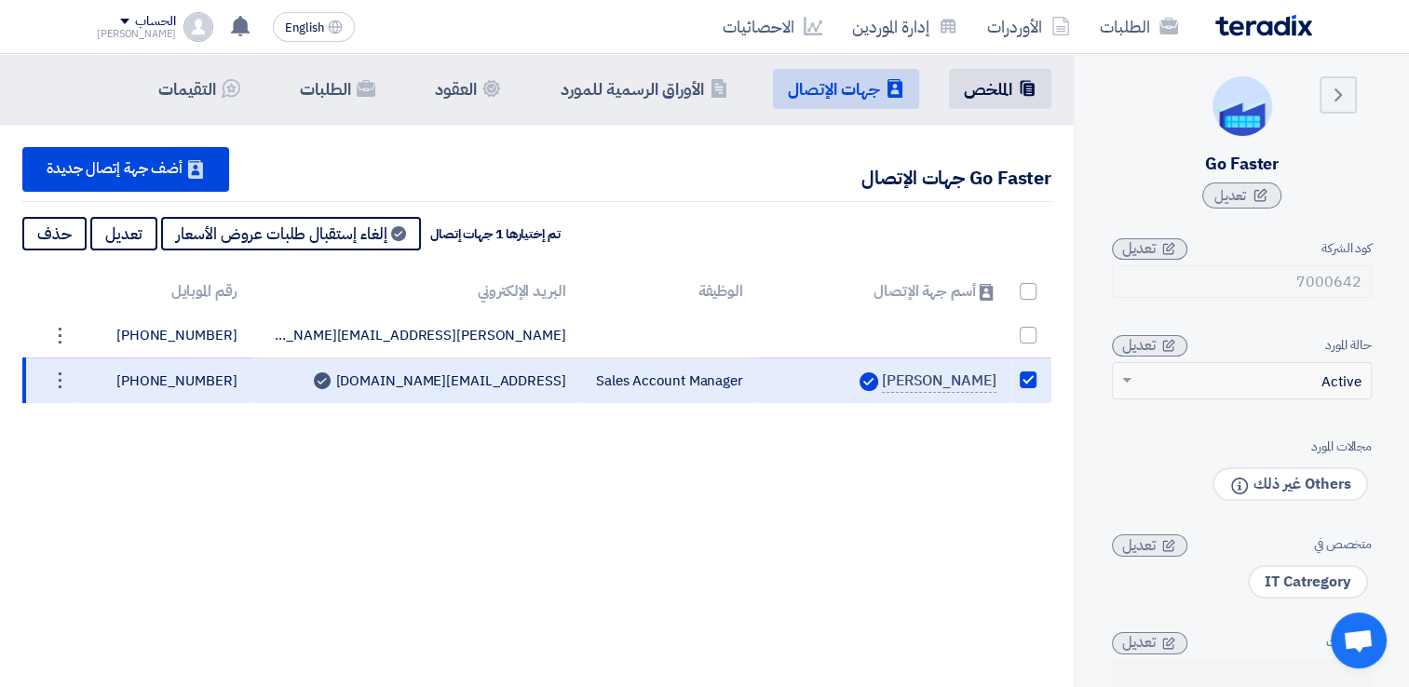
click at [1014, 82] on li "Summary الملخص" at bounding box center [1000, 89] width 102 height 40
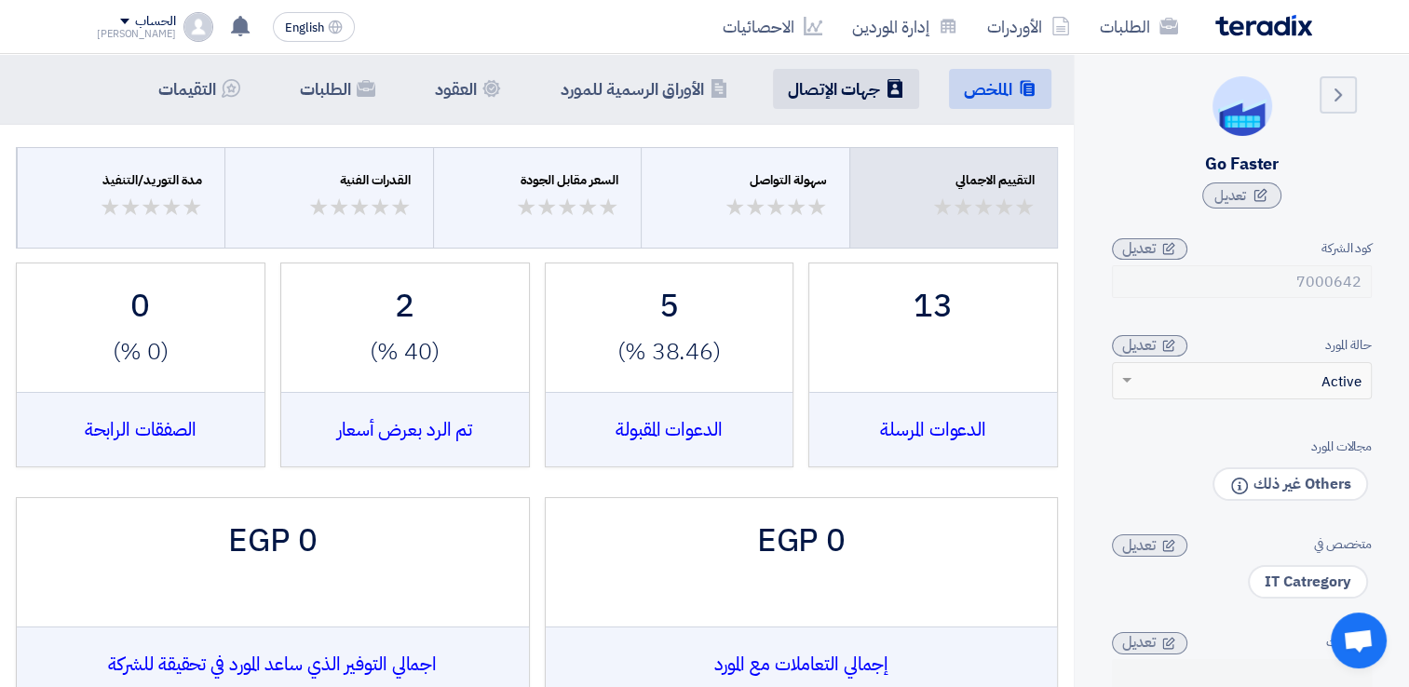
click at [848, 91] on h5 "جهات الإتصال" at bounding box center [834, 88] width 92 height 21
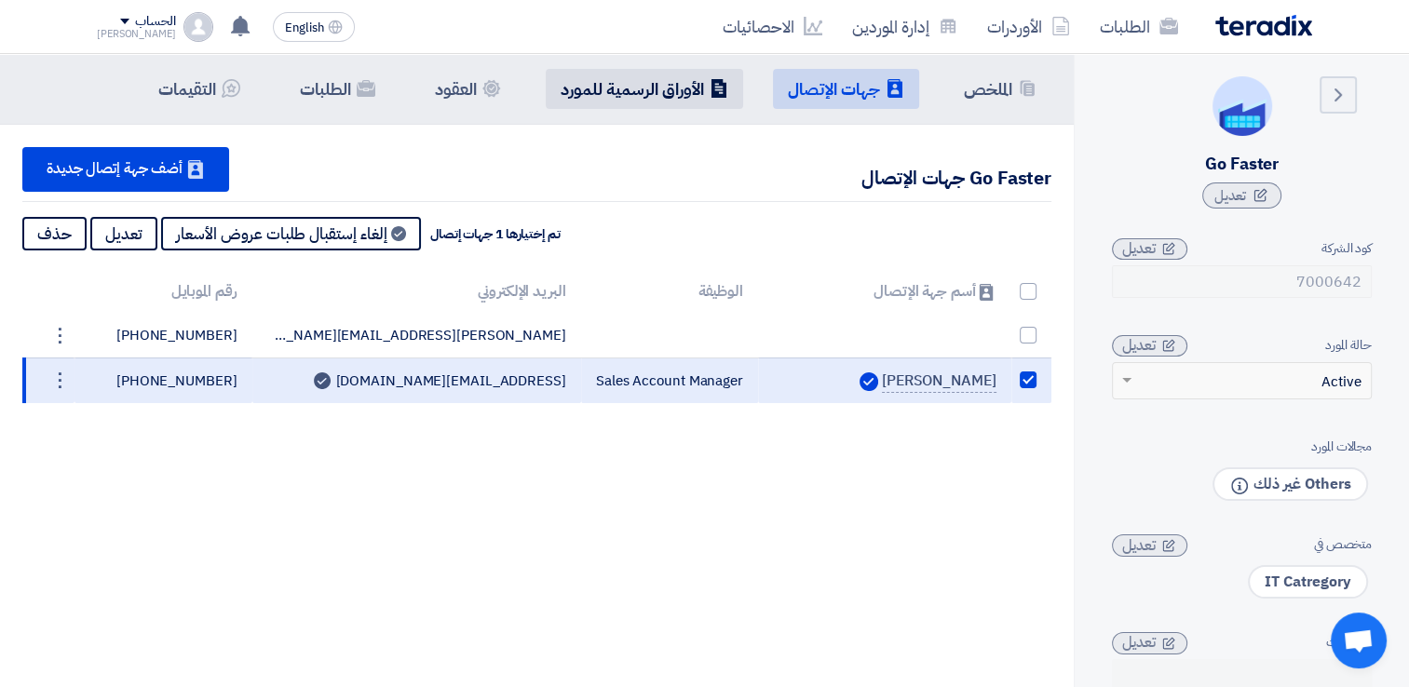
click at [652, 75] on li "Company Officials الأوراق الرسمية للمورد" at bounding box center [644, 89] width 197 height 40
